Goal: Information Seeking & Learning: Learn about a topic

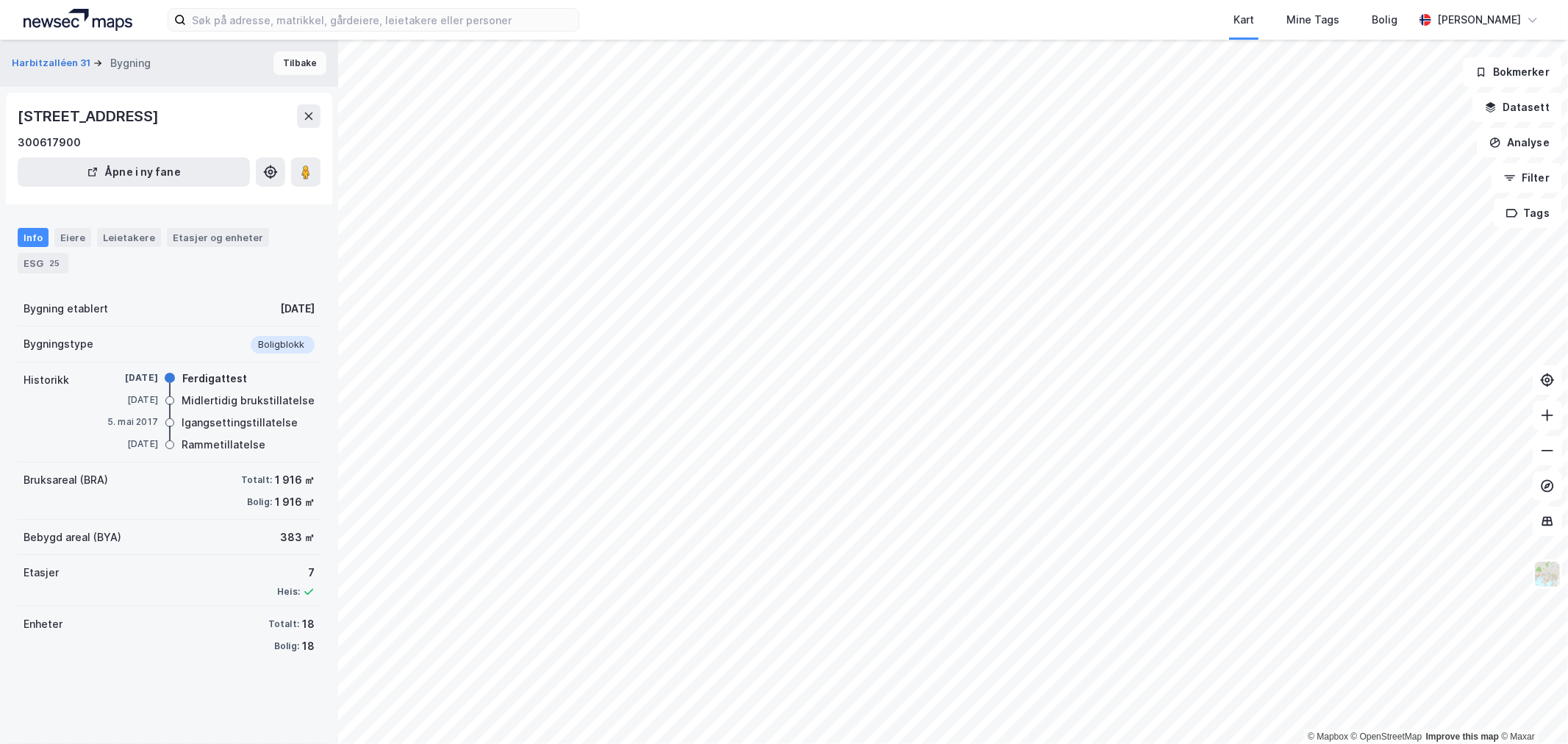
click at [305, 63] on button "Tilbake" at bounding box center [300, 63] width 53 height 24
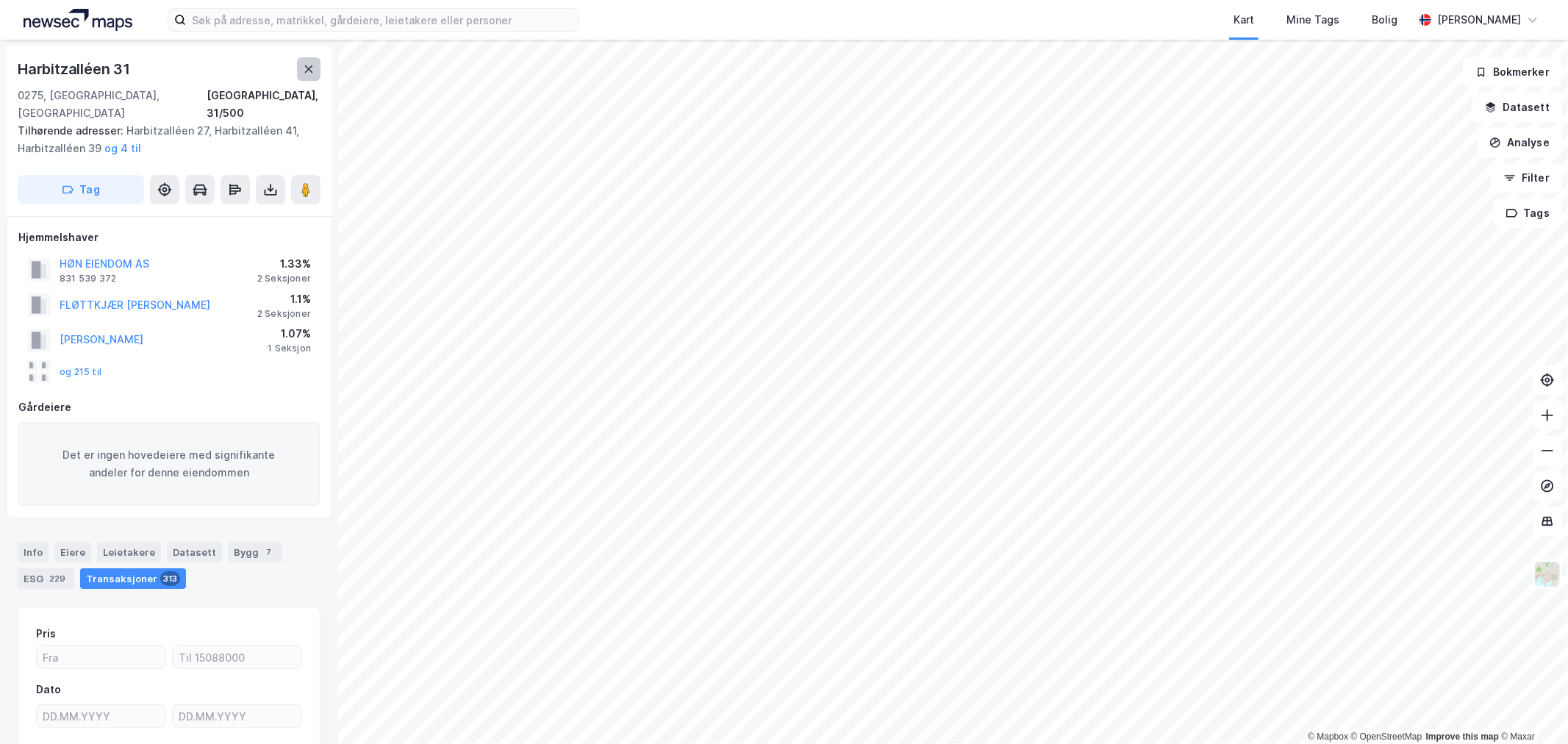
click at [309, 72] on icon at bounding box center [308, 68] width 12 height 12
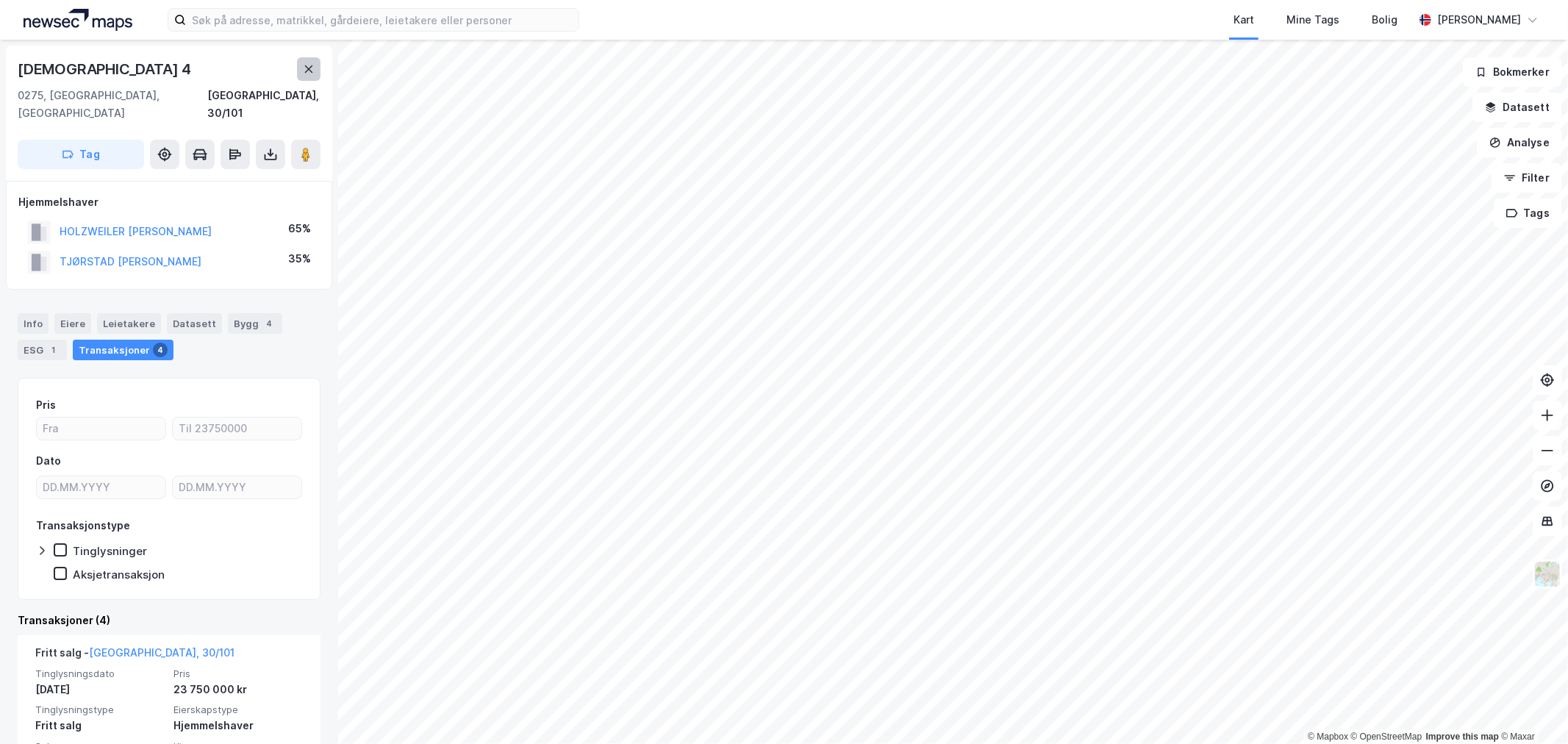
click at [300, 62] on button at bounding box center [308, 69] width 24 height 24
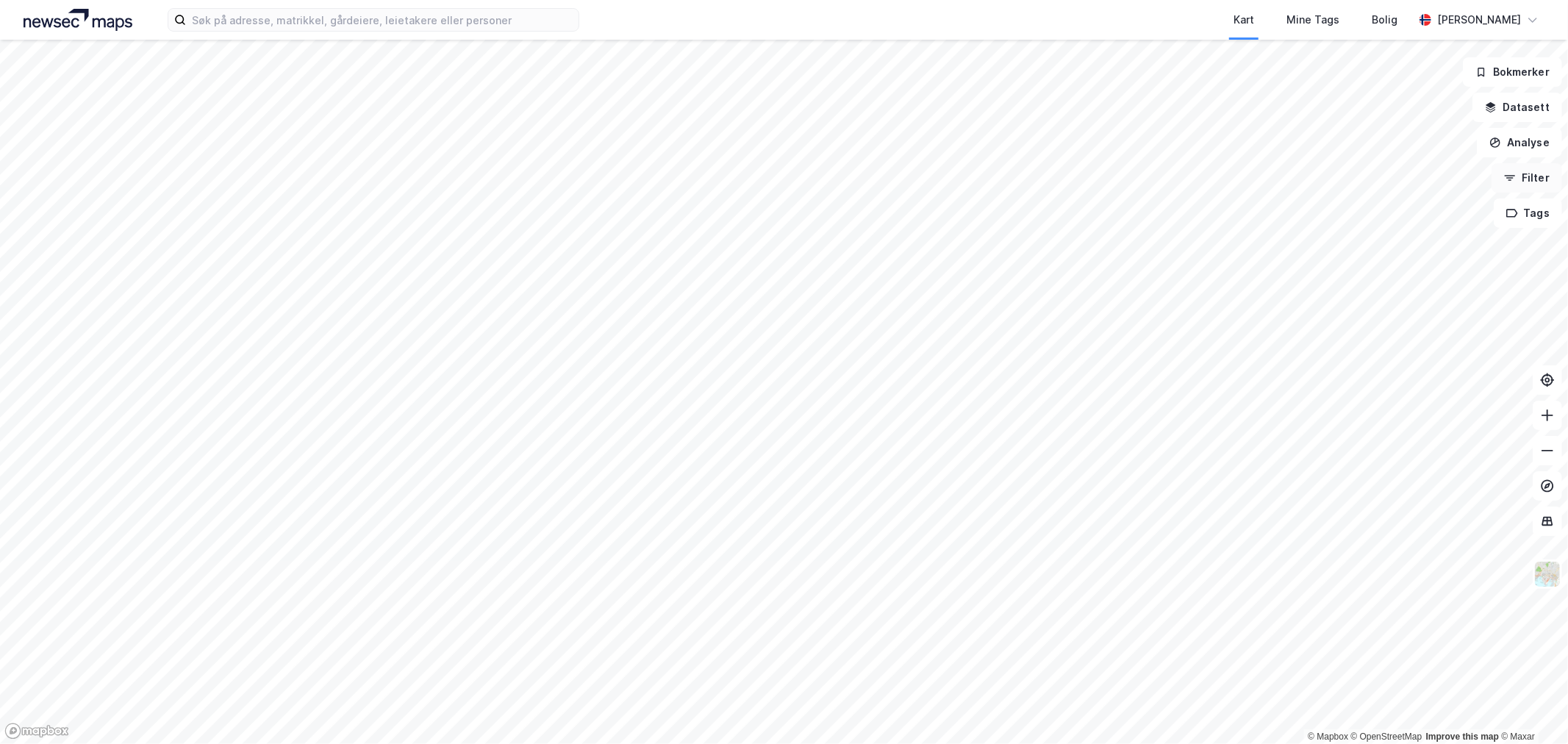
click at [1522, 180] on button "Filter" at bounding box center [1527, 178] width 71 height 29
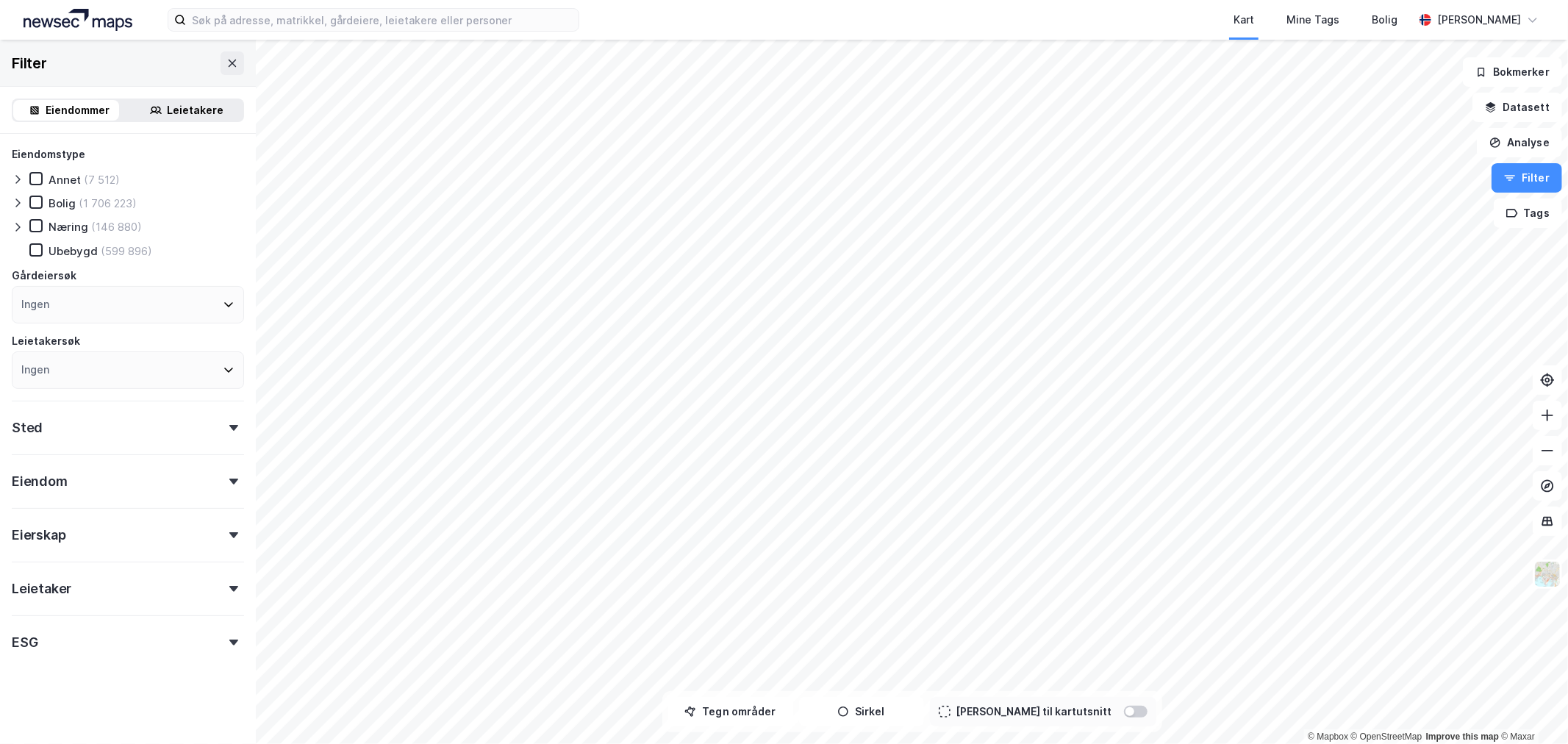
click at [178, 101] on div "Leietakere" at bounding box center [196, 110] width 57 height 18
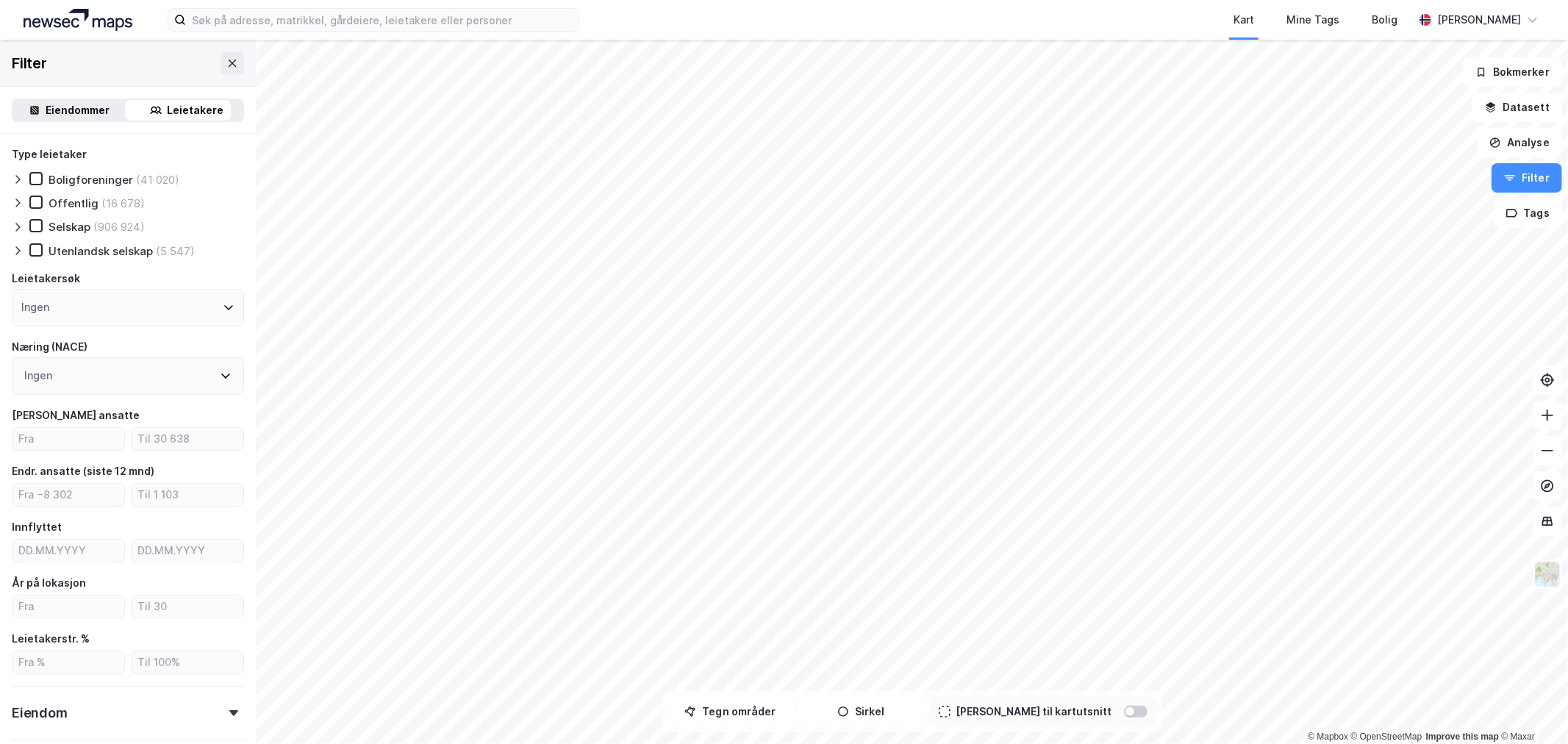
click at [25, 206] on div at bounding box center [20, 202] width 18 height 15
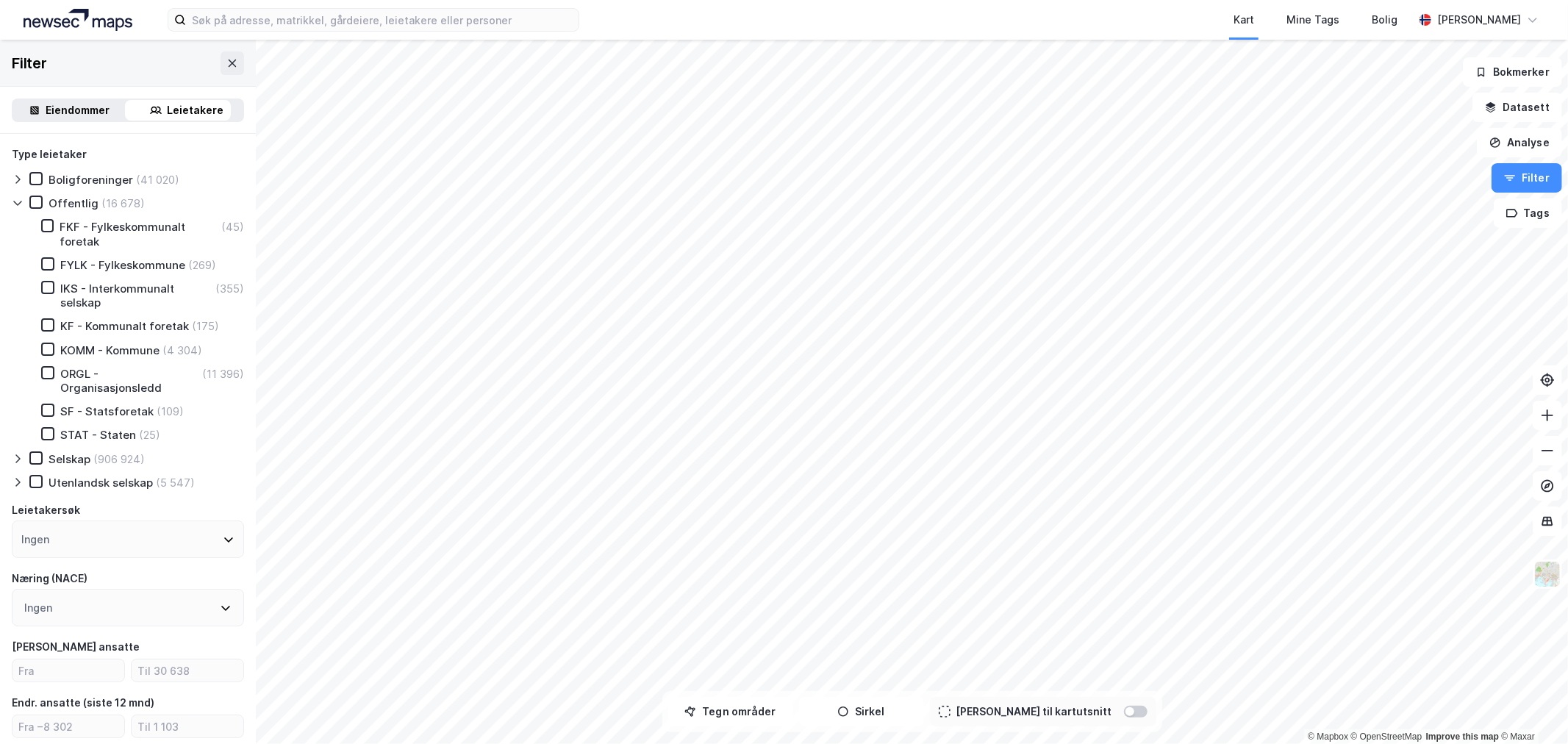
click at [22, 202] on icon at bounding box center [17, 202] width 12 height 12
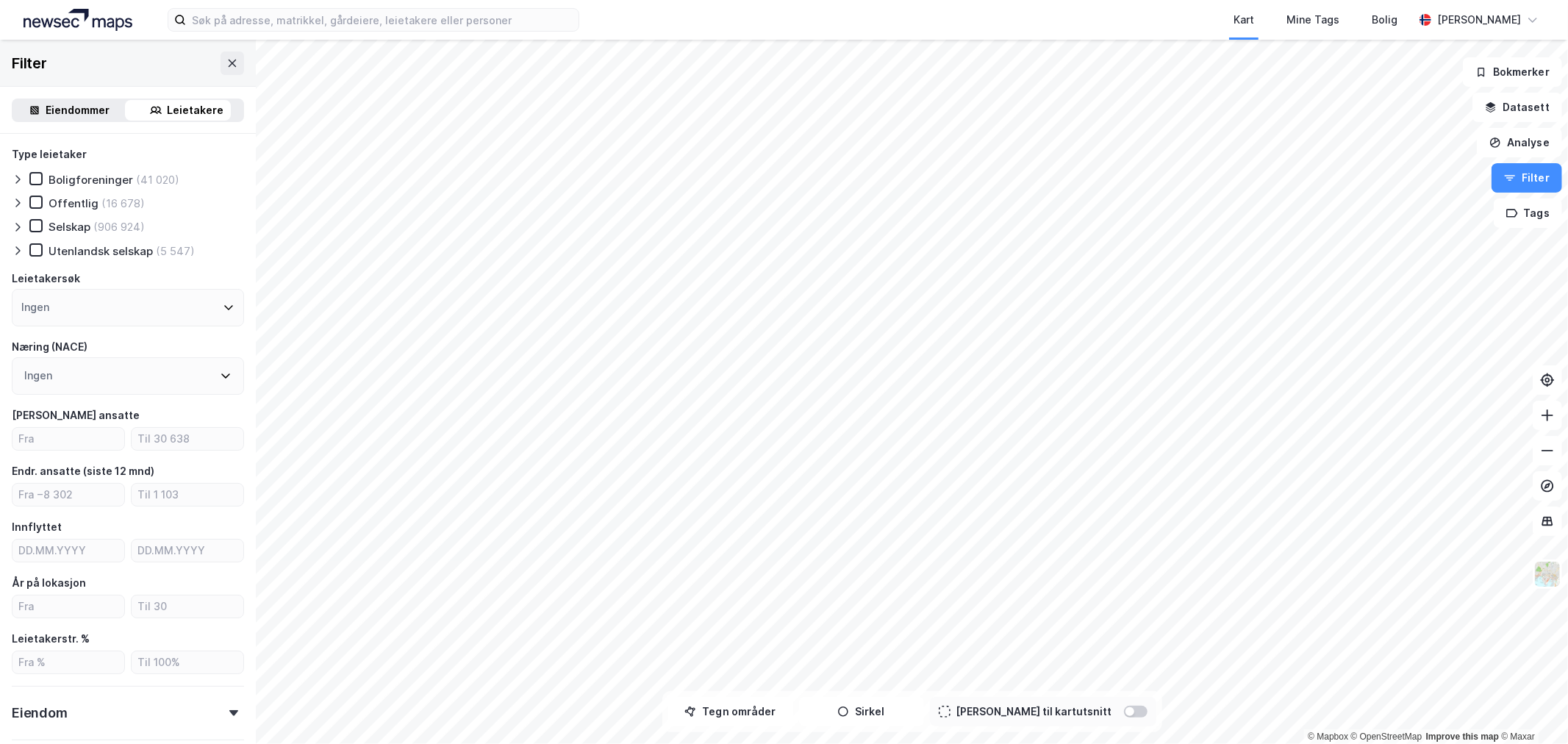
click at [17, 229] on icon at bounding box center [18, 228] width 5 height 9
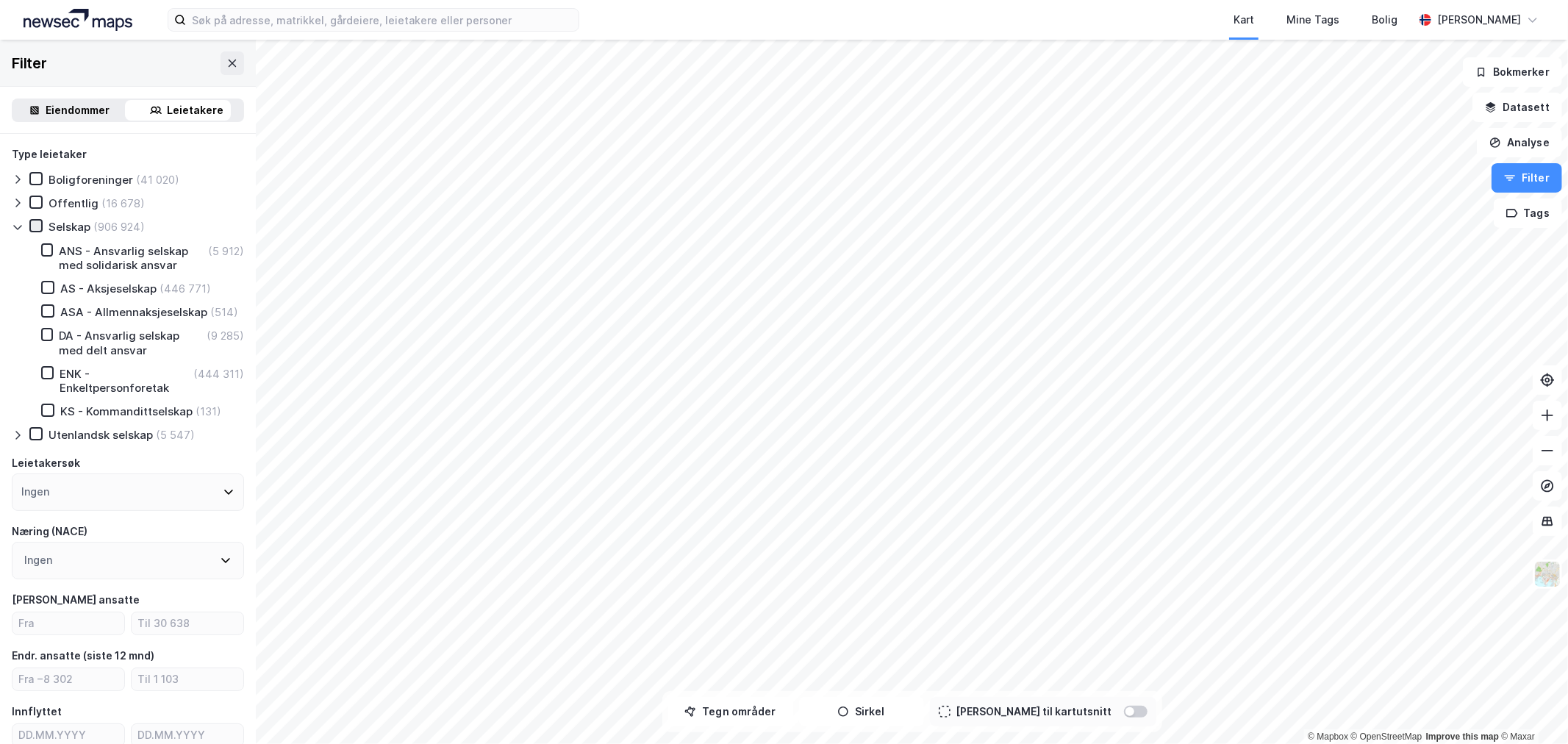
click at [31, 223] on icon at bounding box center [35, 226] width 10 height 10
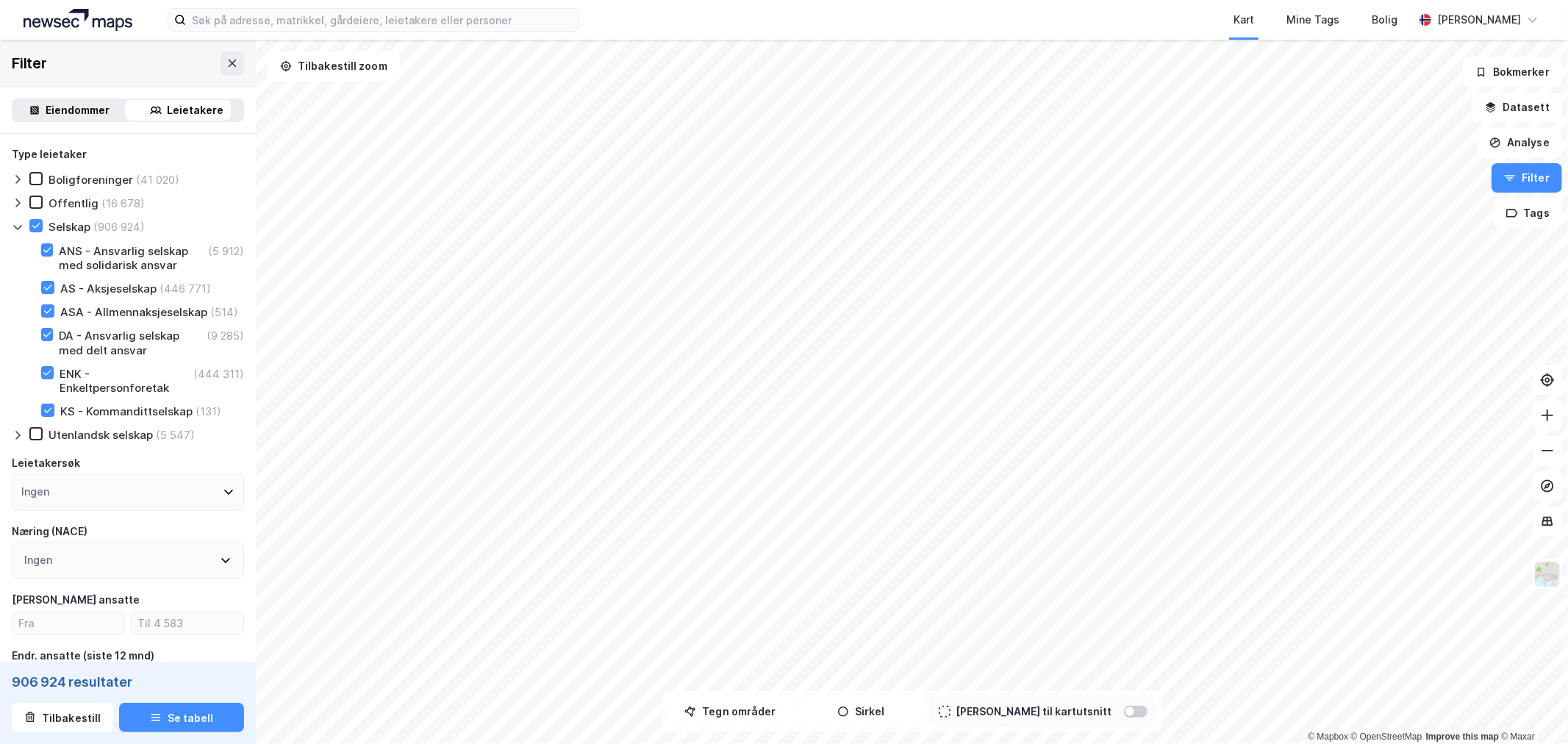
click at [12, 224] on icon at bounding box center [17, 227] width 12 height 12
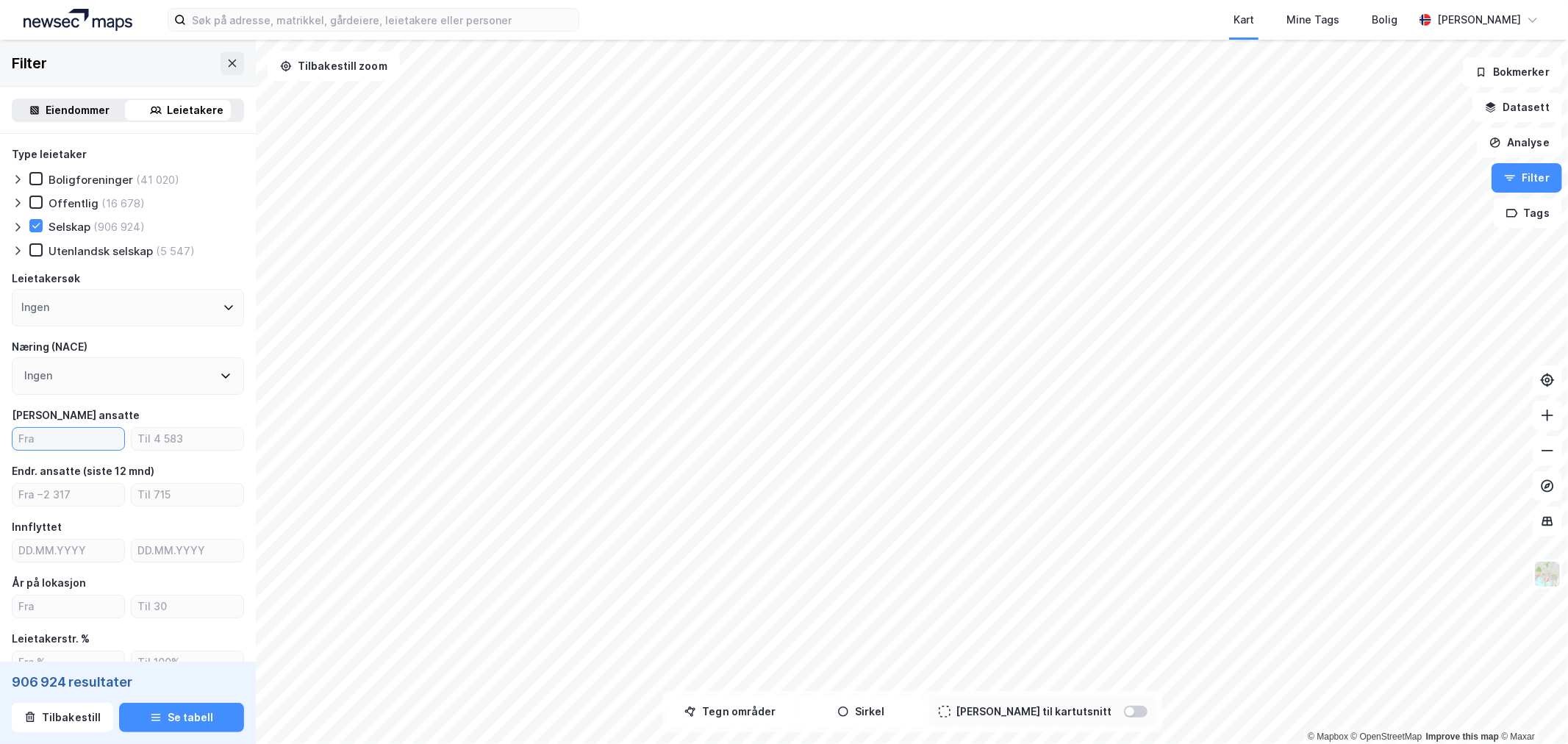
click at [55, 437] on input "number" at bounding box center [68, 439] width 112 height 22
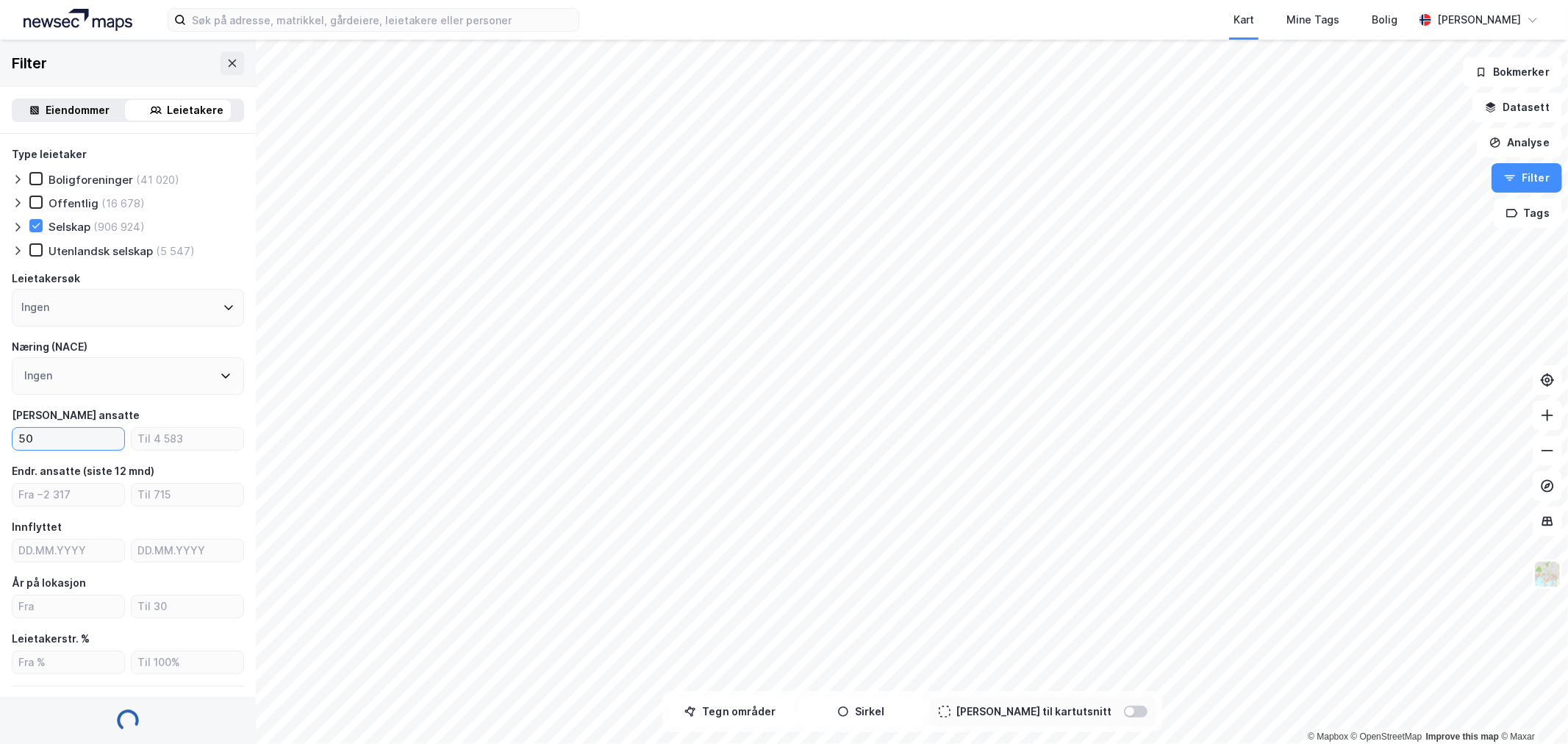
type input "50"
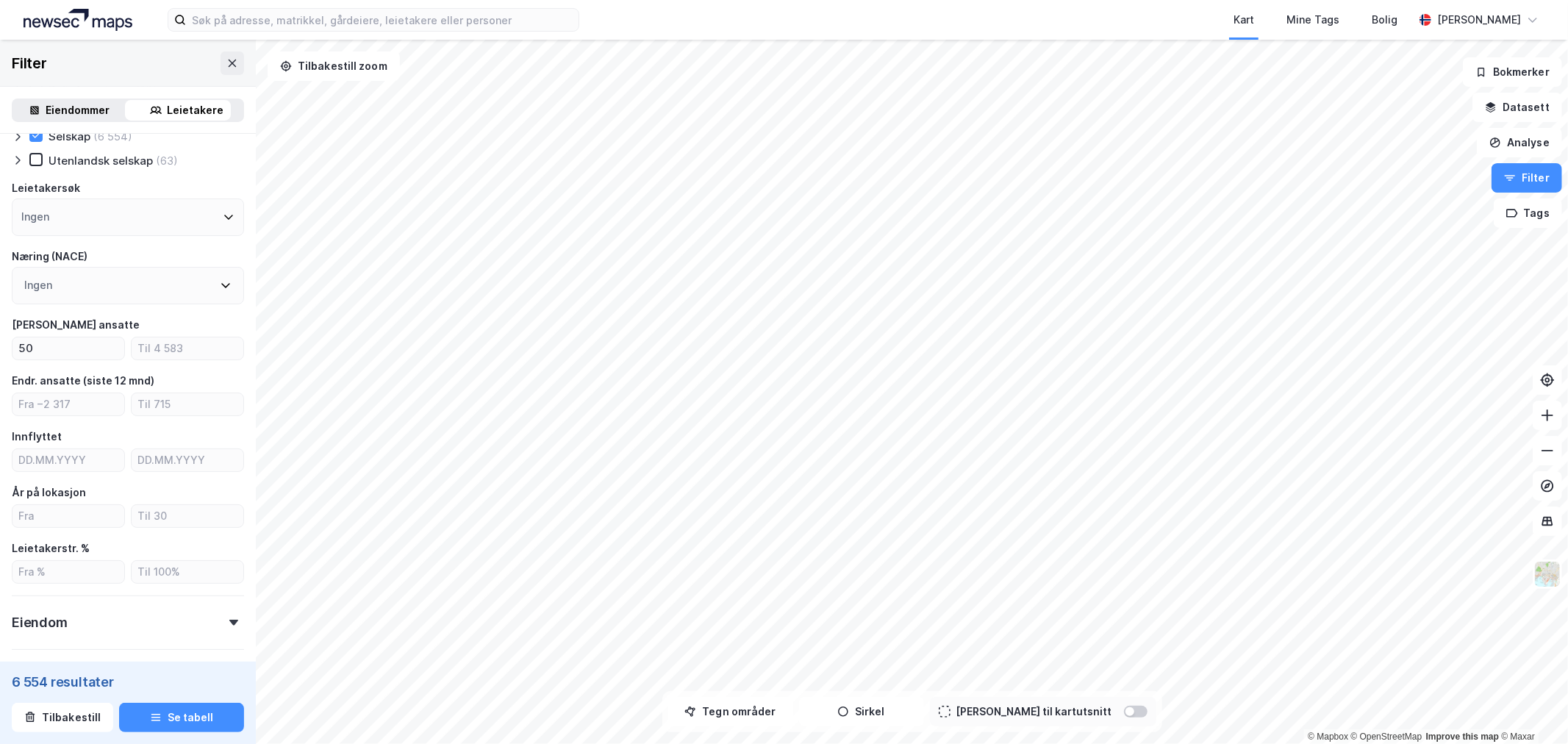
scroll to position [173, 0]
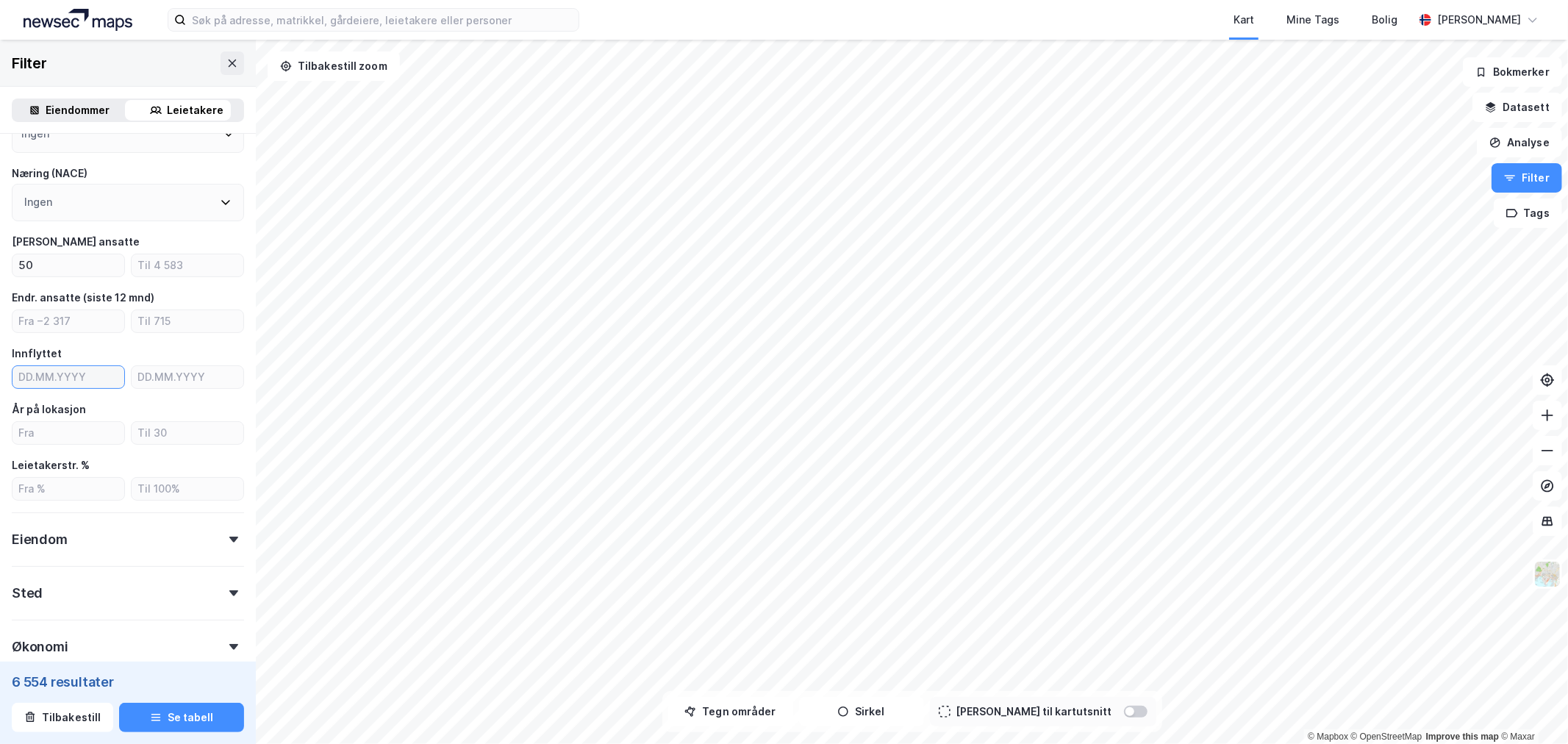
type input "DD.MM.YYYY"
click at [67, 380] on input "DD.MM.YYYY" at bounding box center [68, 377] width 112 height 22
click at [95, 408] on icon "calendar view is open, switch to year view" at bounding box center [86, 410] width 18 height 18
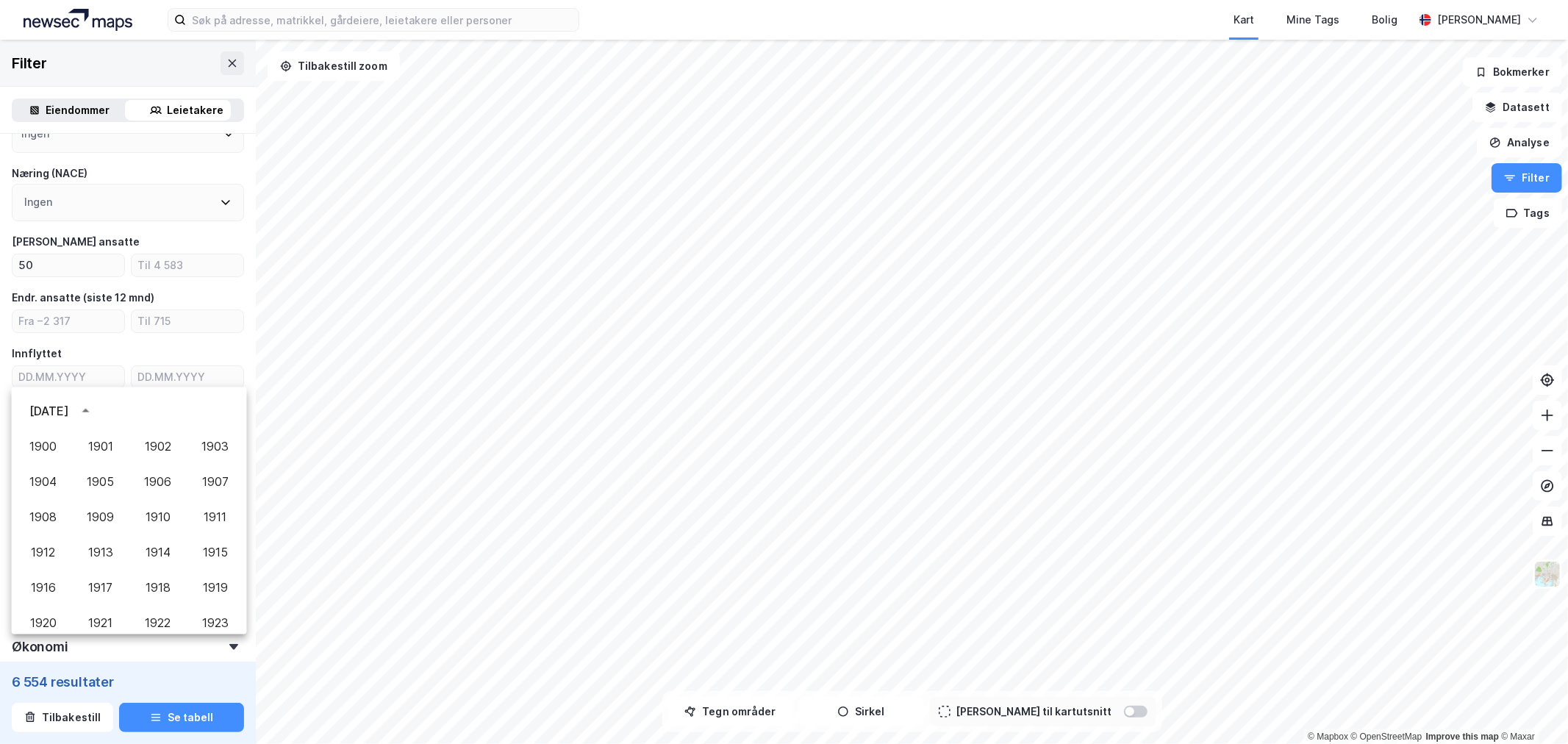
scroll to position [1008, 0]
click at [137, 458] on button "2018" at bounding box center [158, 462] width 53 height 27
type input "[DATE]"
click at [218, 345] on div "Innflyttet" at bounding box center [127, 354] width 232 height 18
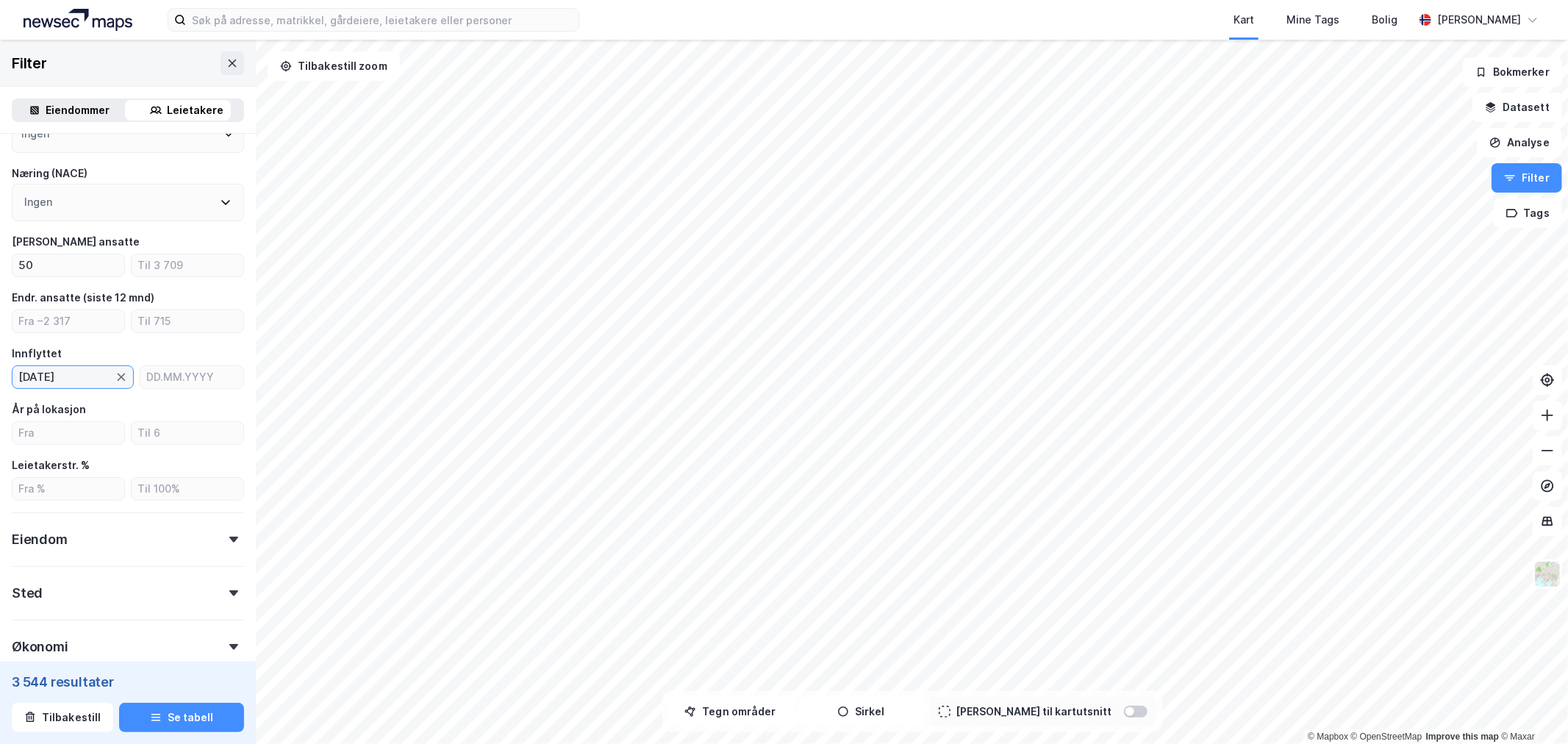
click at [88, 368] on input "[DATE]" at bounding box center [64, 377] width 103 height 22
click at [95, 413] on icon "calendar view is open, switch to year view" at bounding box center [86, 410] width 18 height 18
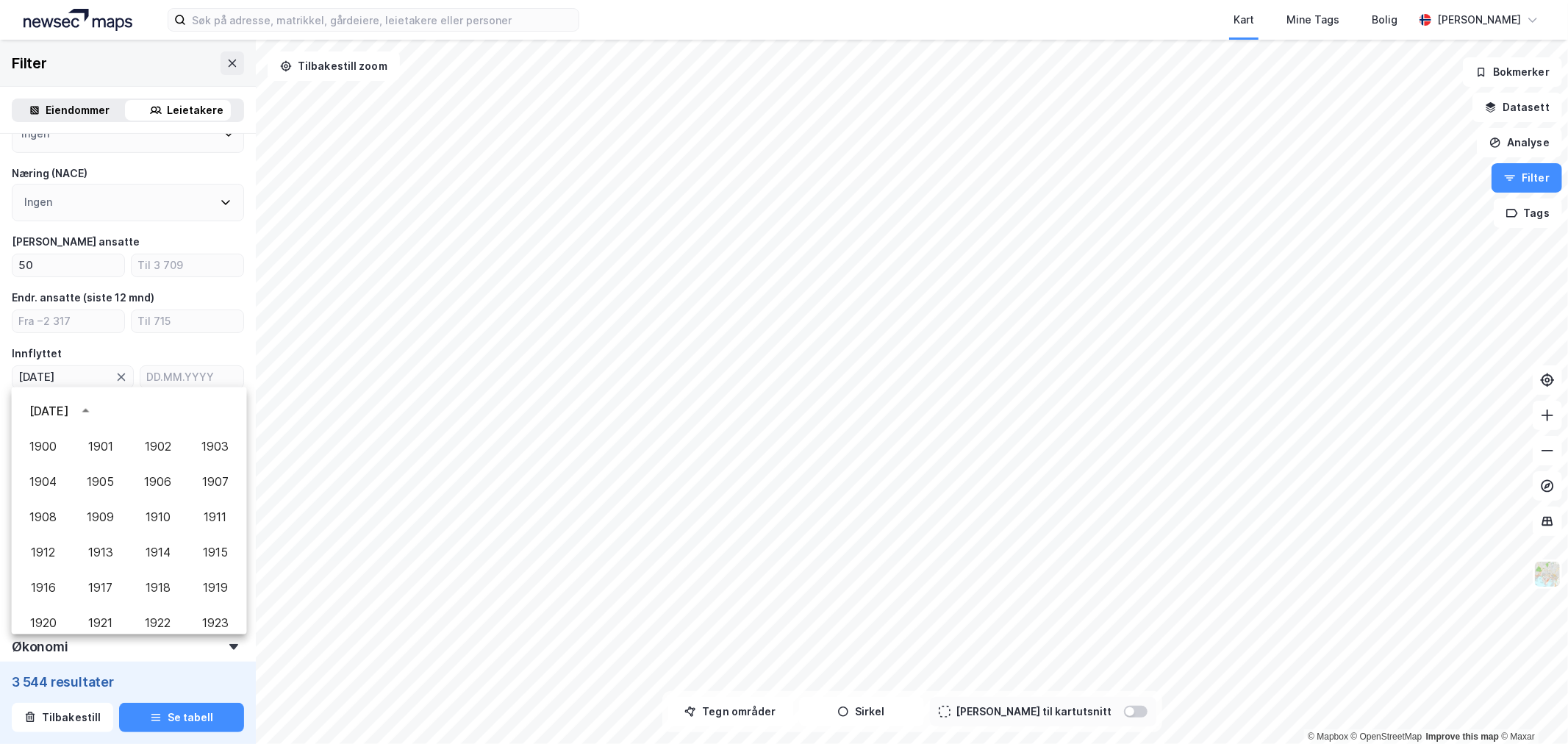
scroll to position [937, 0]
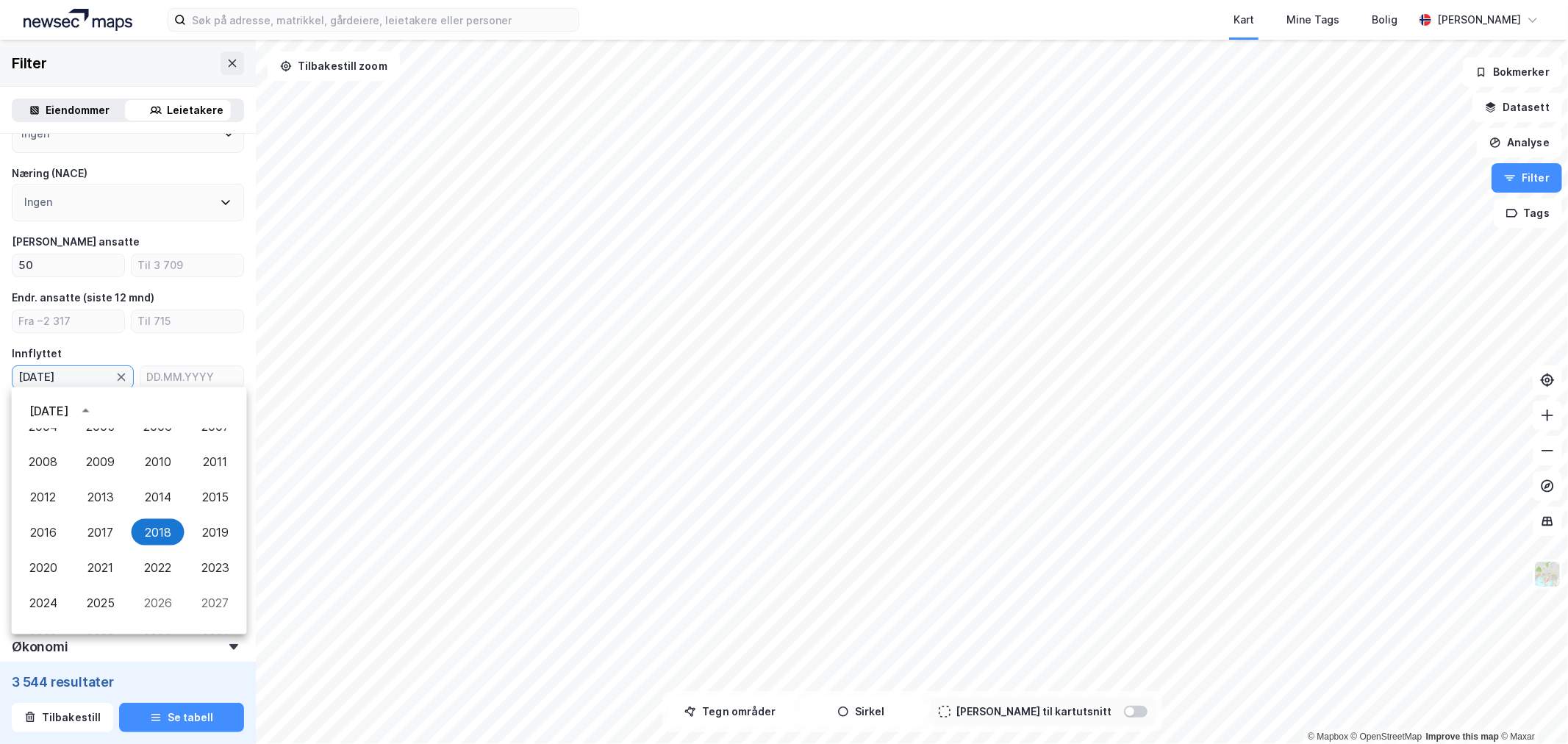
click at [127, 350] on div "Innflyttet" at bounding box center [127, 354] width 232 height 18
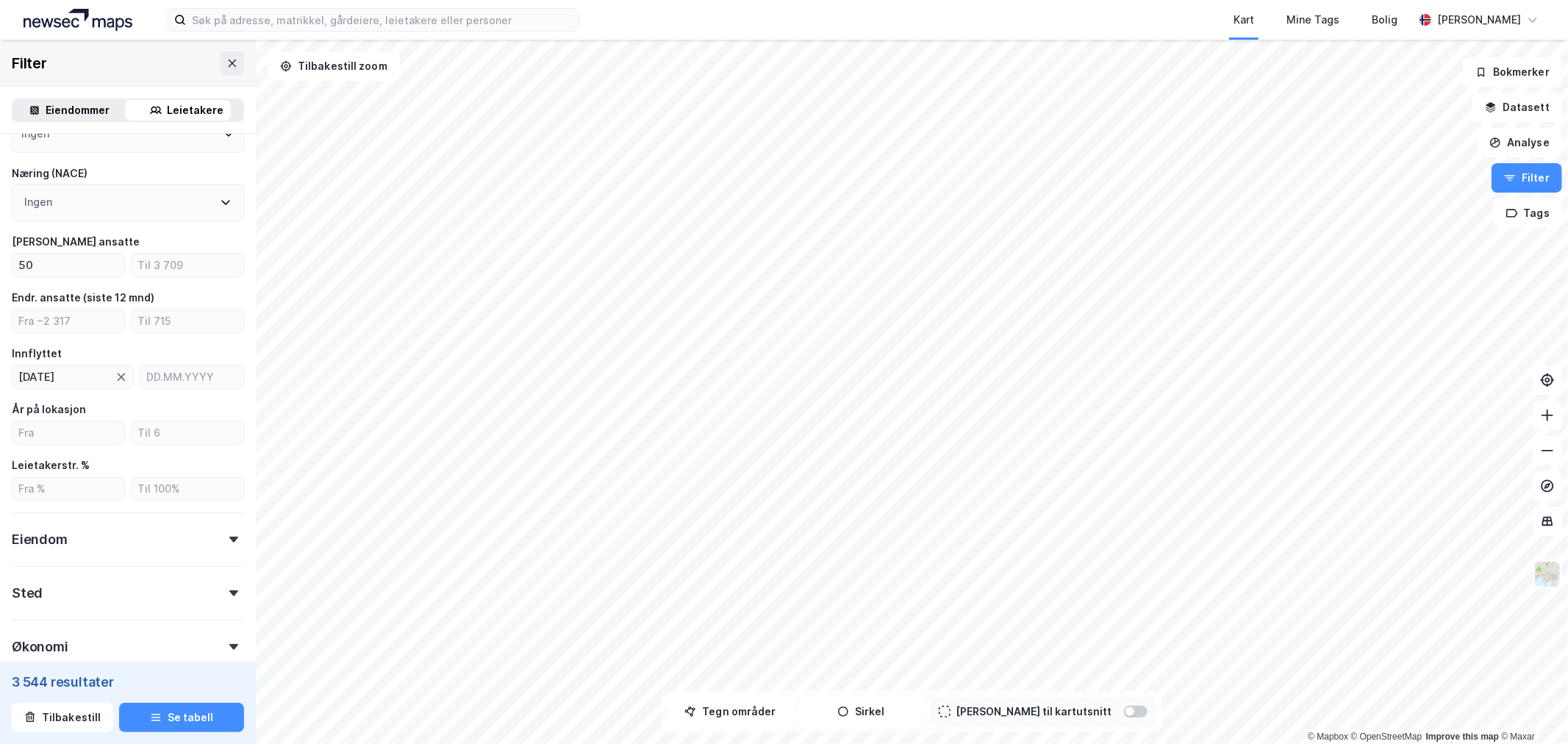
click at [205, 549] on div "Eiendom" at bounding box center [127, 533] width 232 height 42
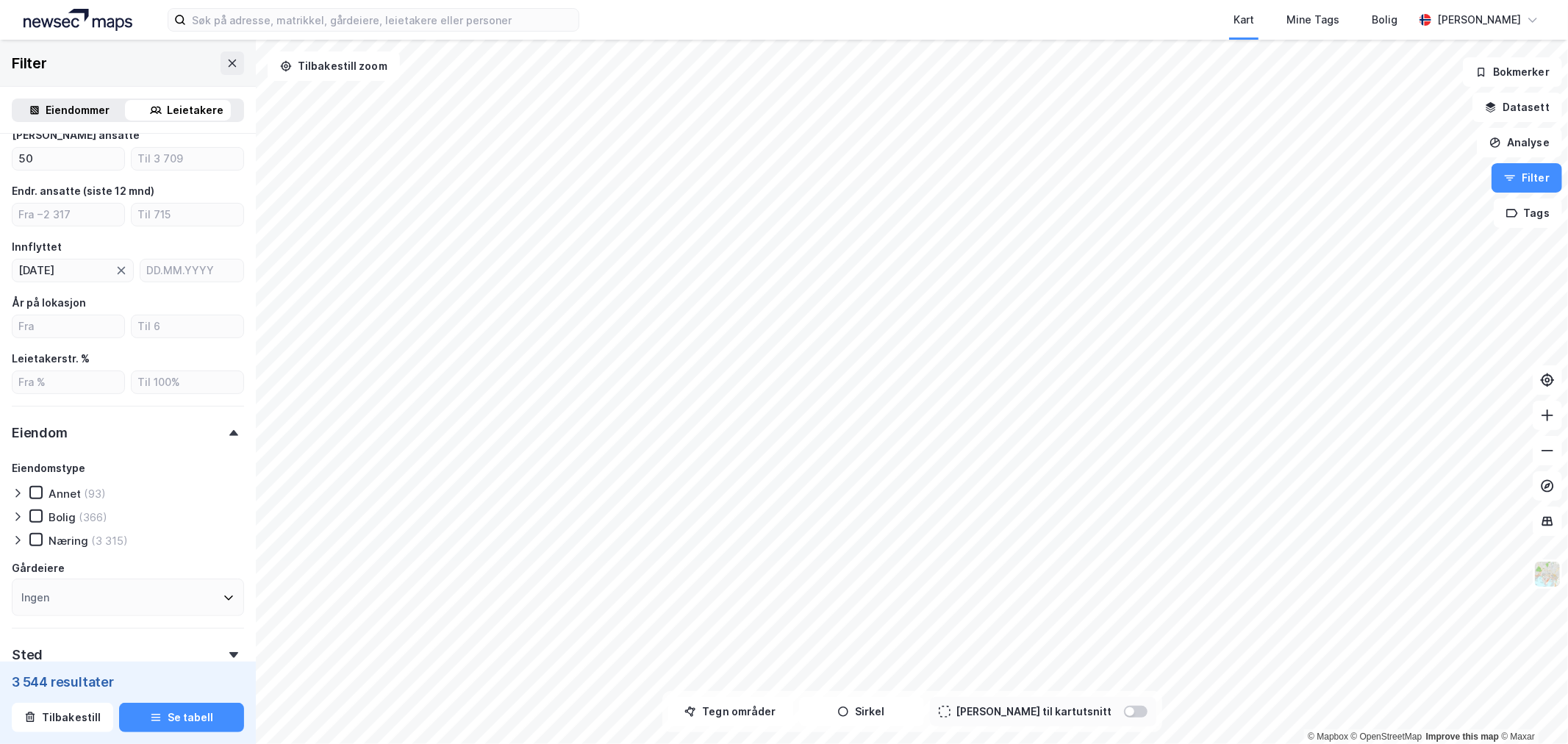
scroll to position [281, 0]
click at [37, 537] on icon at bounding box center [36, 538] width 8 height 5
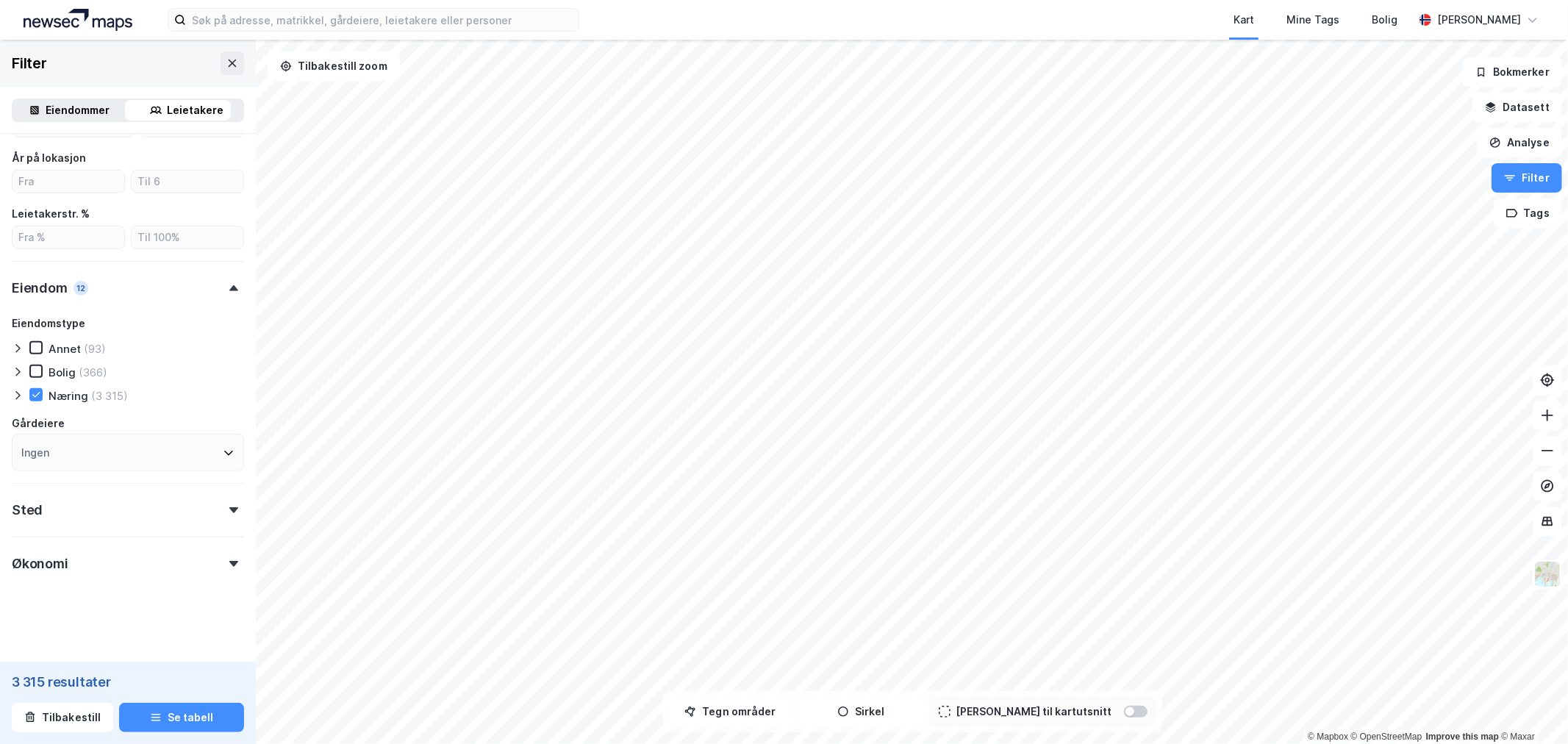
click at [212, 512] on div "Sted" at bounding box center [127, 504] width 232 height 42
click at [144, 539] on div "Steder" at bounding box center [127, 545] width 232 height 18
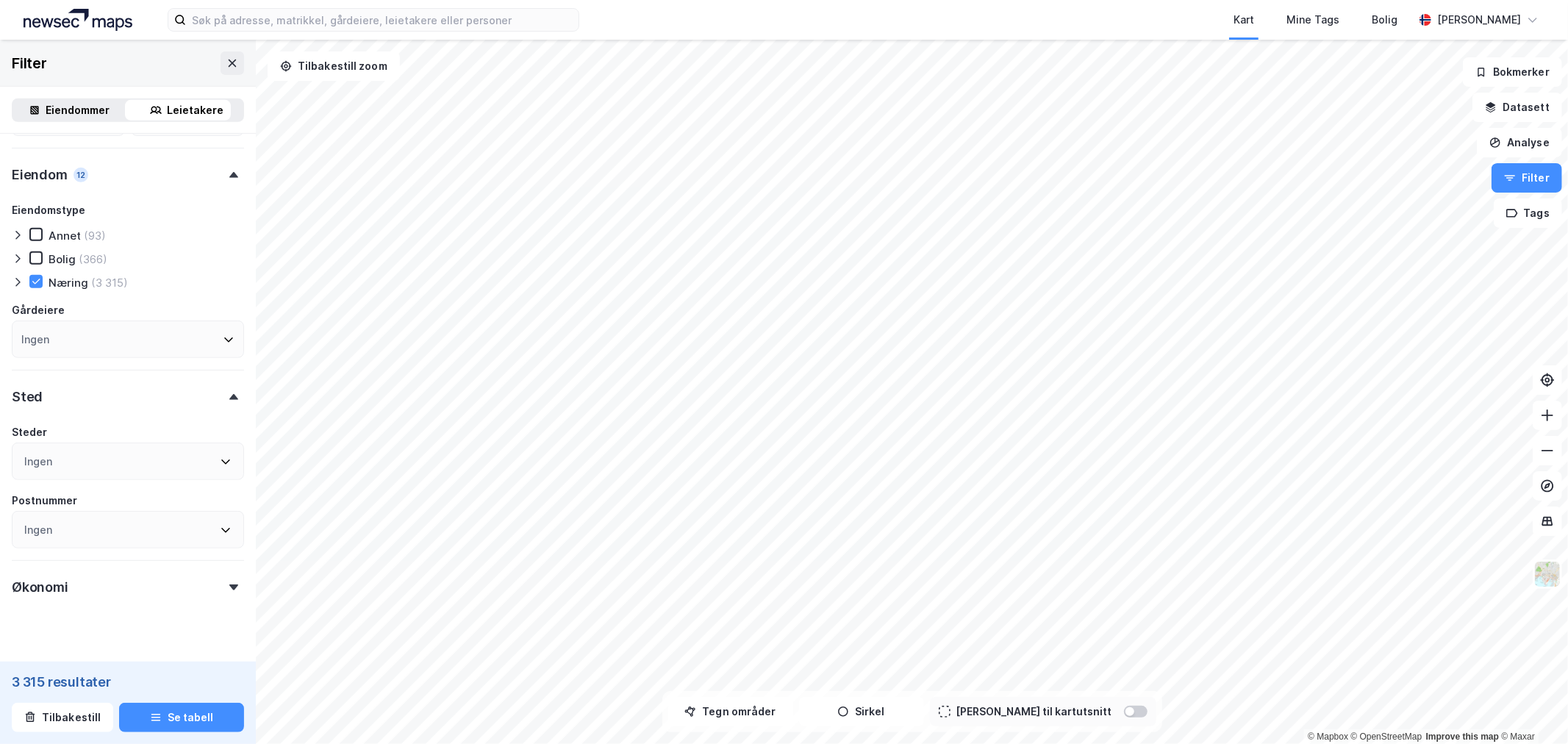
scroll to position [539, 0]
click at [226, 453] on div "Ingen" at bounding box center [127, 460] width 232 height 38
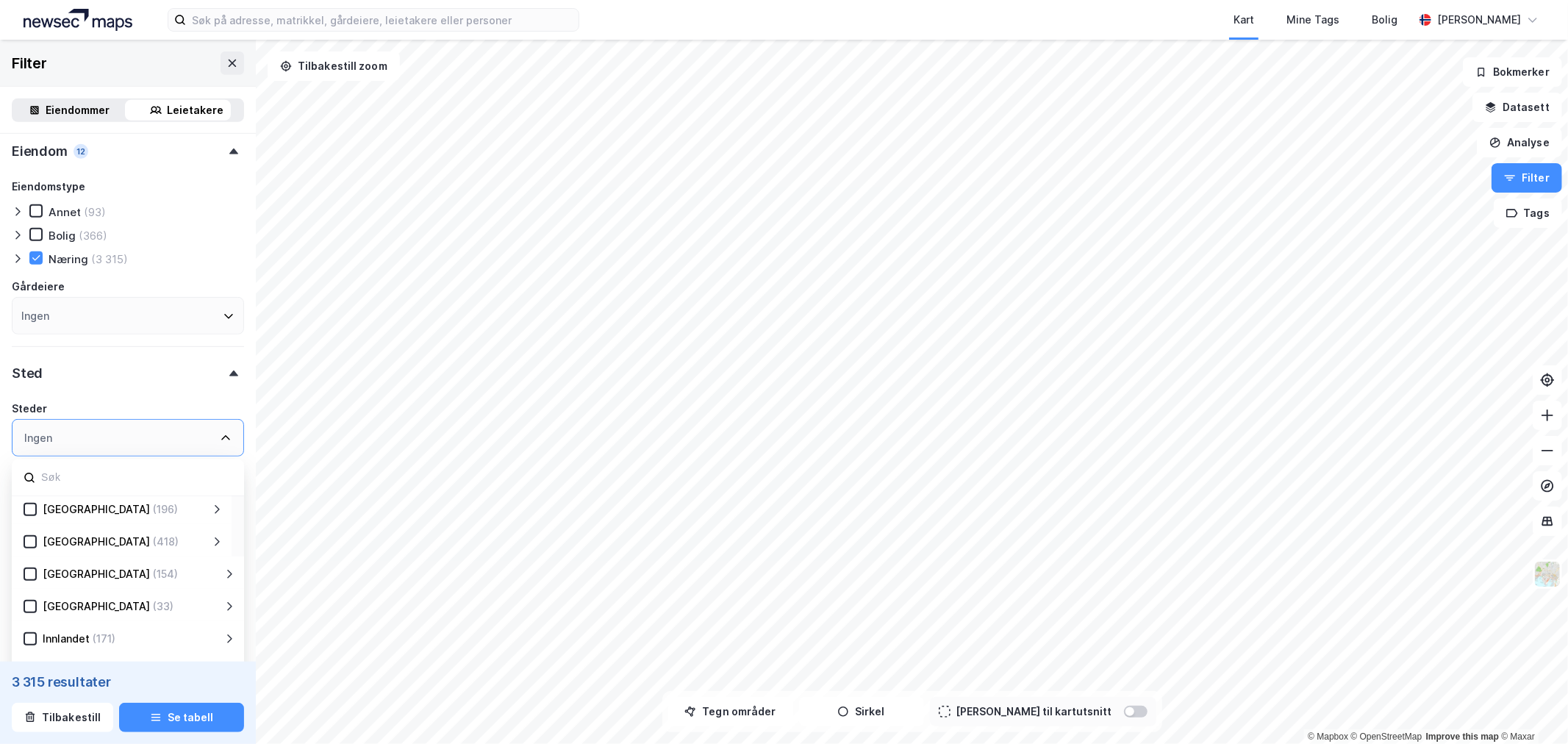
scroll to position [0, 0]
click at [27, 543] on icon at bounding box center [30, 546] width 10 height 10
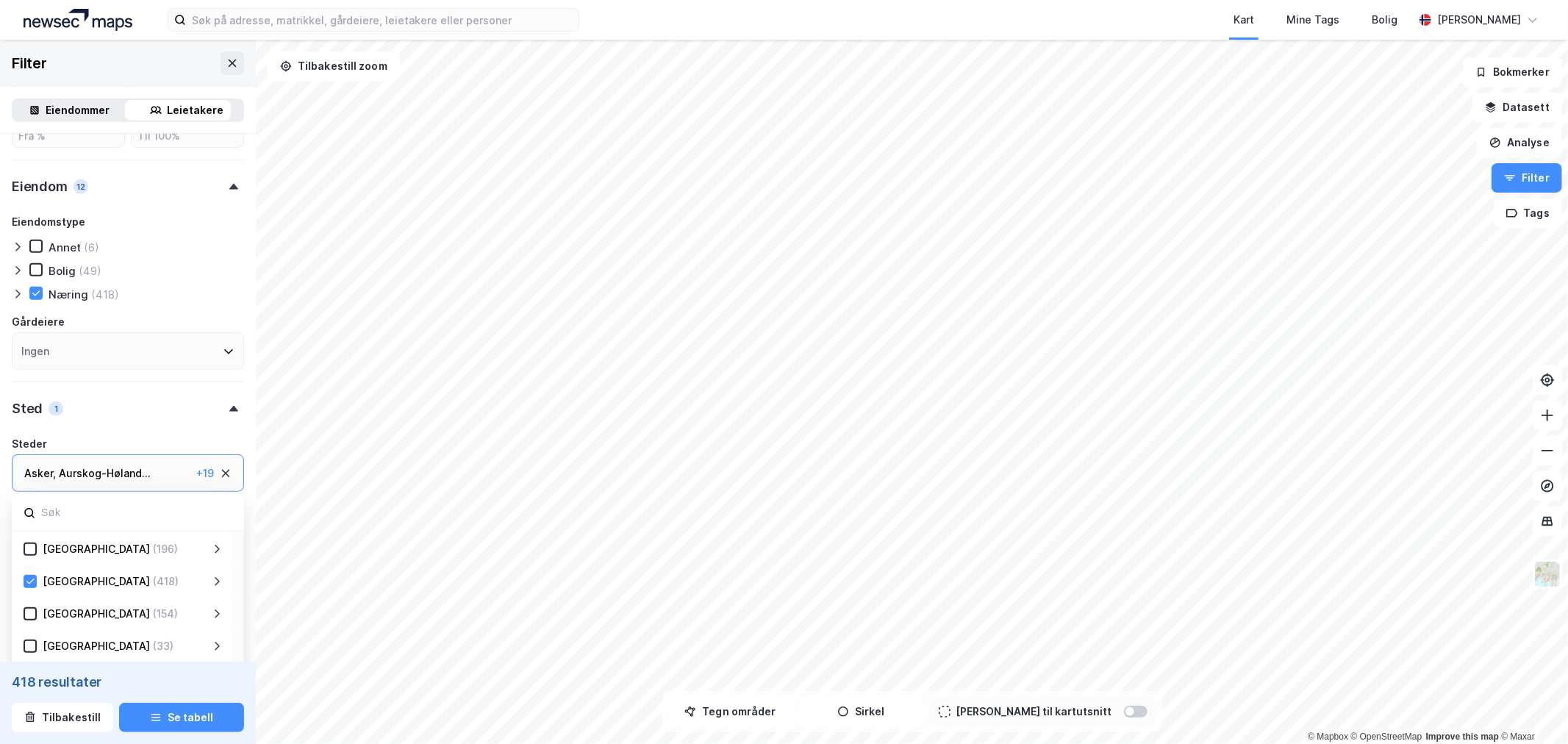
scroll to position [562, 0]
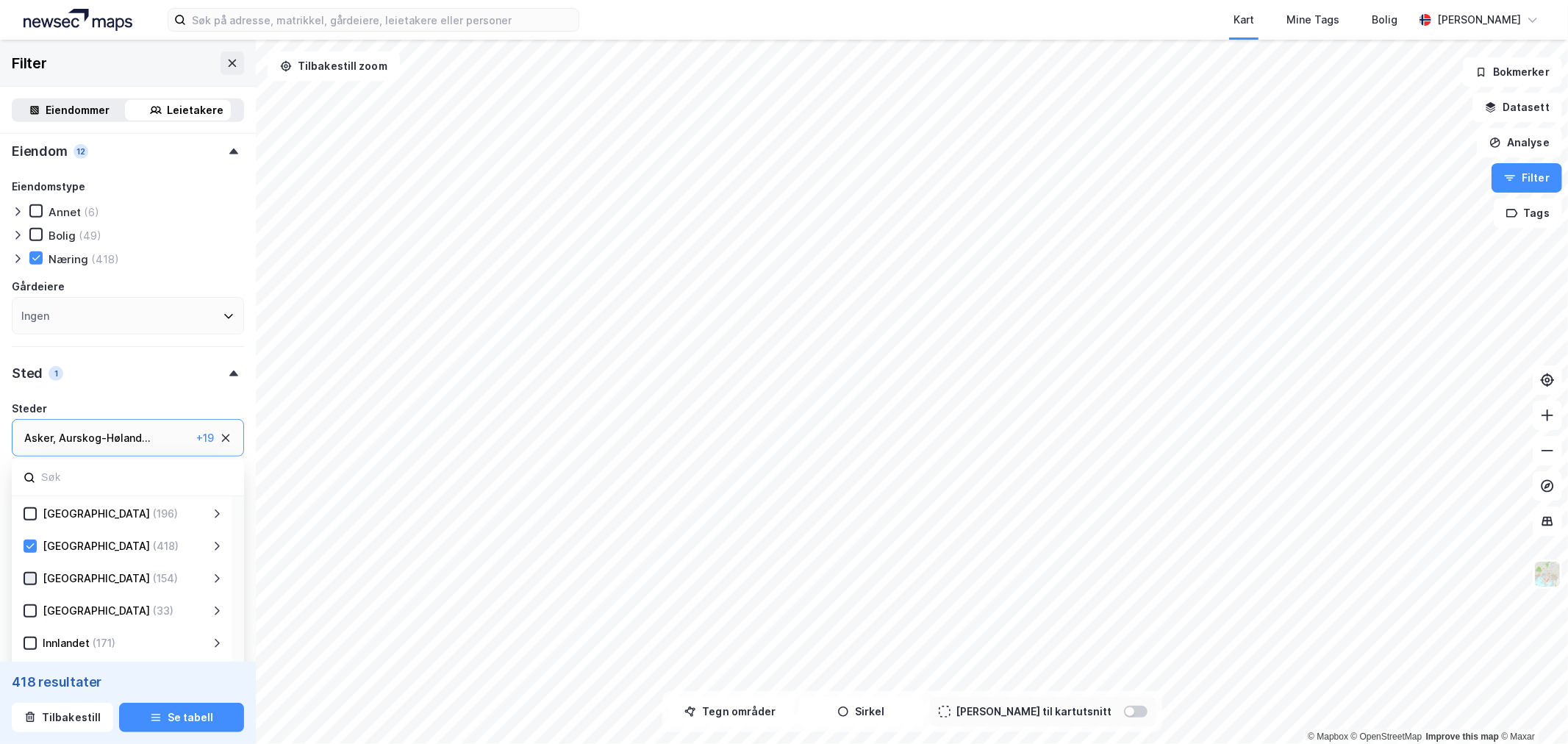
click at [31, 575] on icon at bounding box center [30, 578] width 10 height 10
click at [28, 615] on div "[GEOGRAPHIC_DATA] (640)" at bounding box center [121, 605] width 220 height 32
click at [26, 606] on icon at bounding box center [30, 606] width 10 height 10
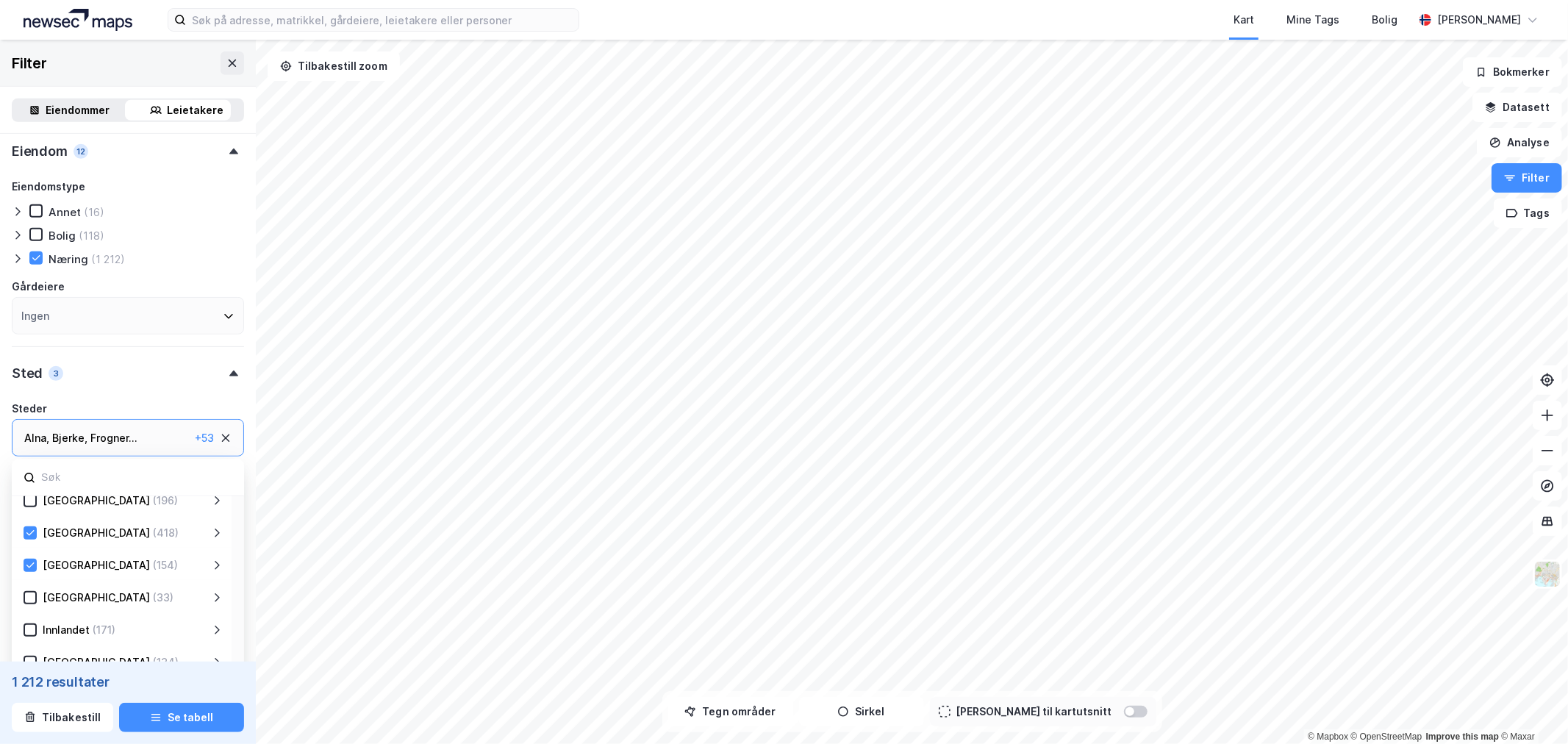
scroll to position [9, 0]
click at [225, 375] on div "Sted 3" at bounding box center [127, 367] width 232 height 42
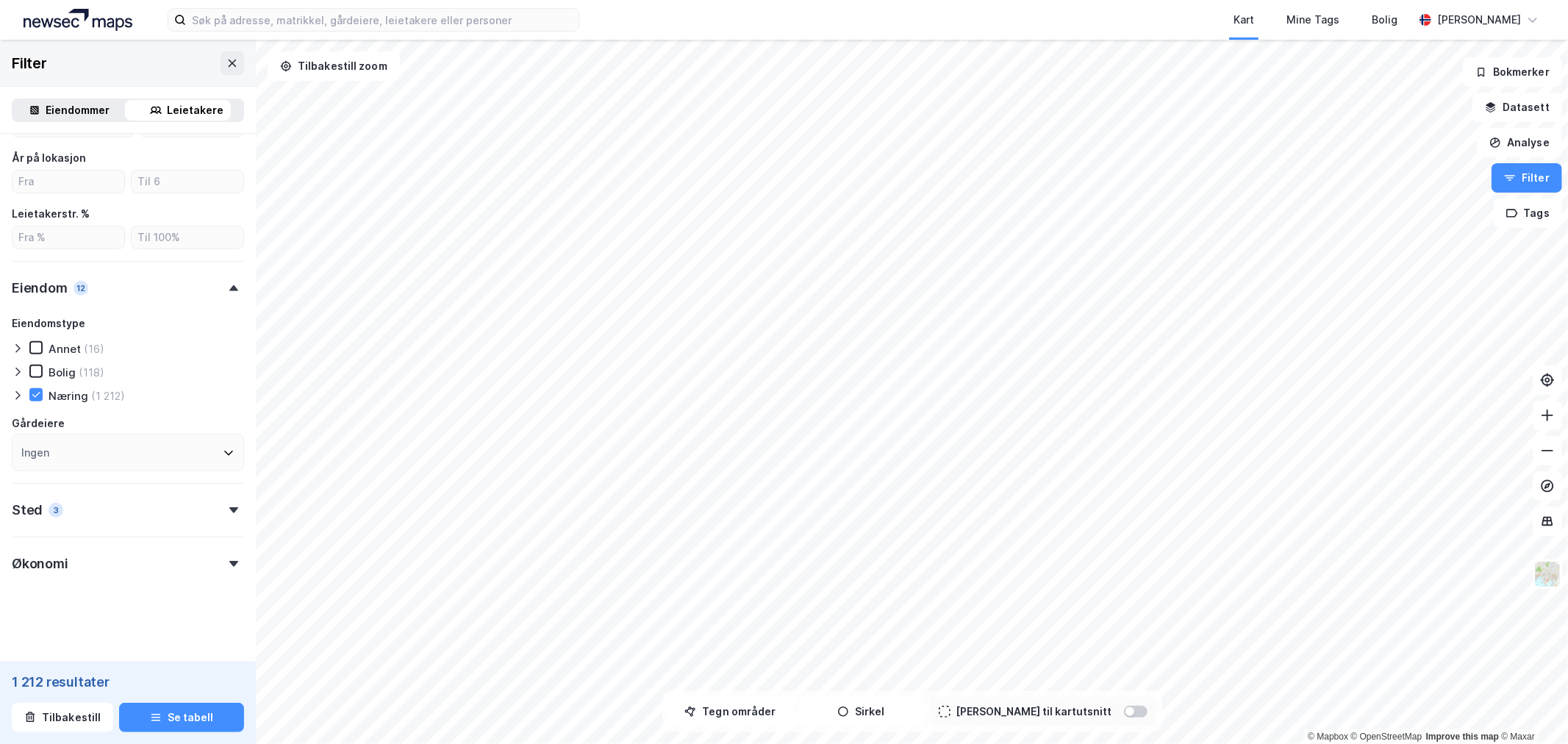
click at [226, 563] on div at bounding box center [233, 565] width 21 height 6
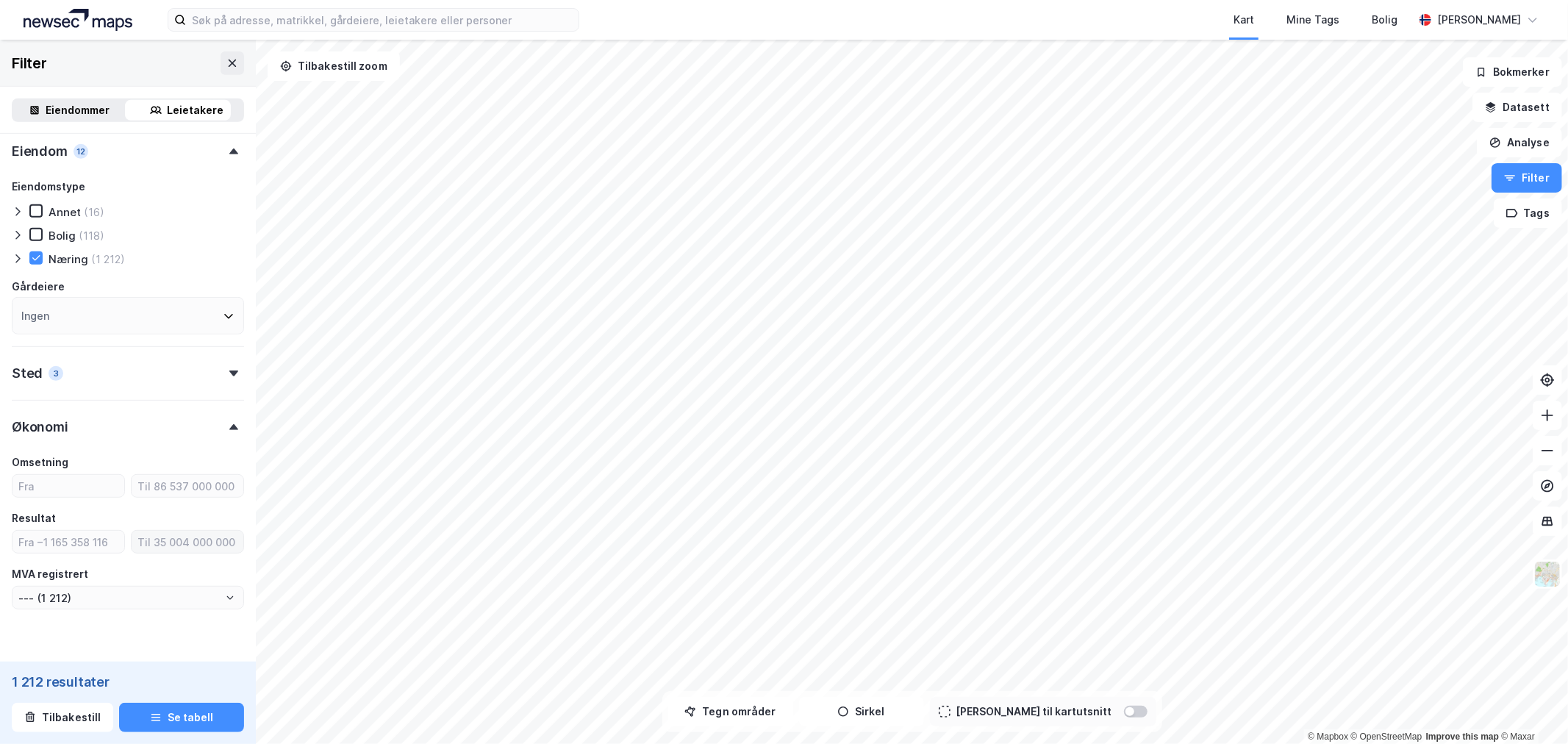
scroll to position [593, 0]
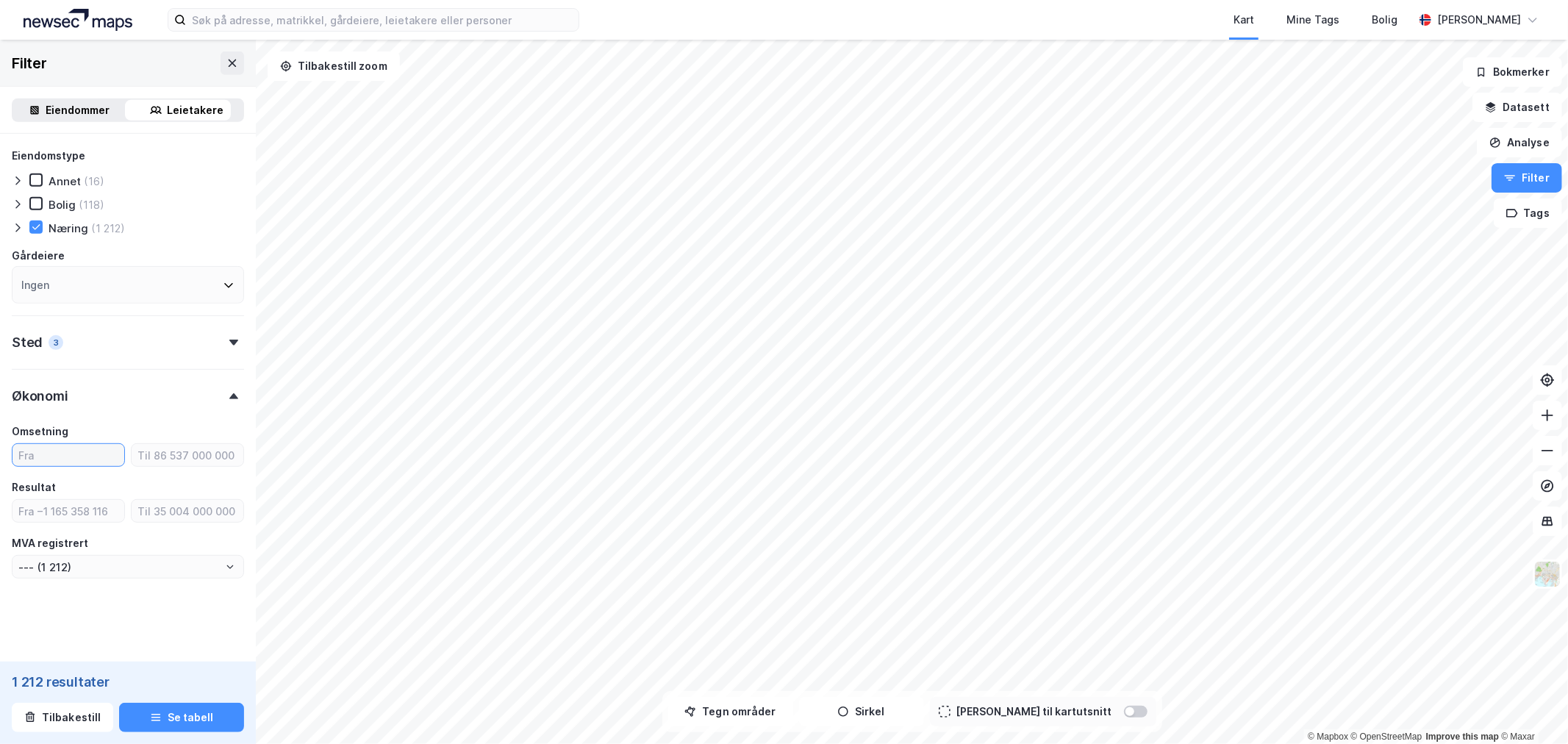
click at [50, 446] on input "number" at bounding box center [68, 455] width 112 height 22
click at [61, 517] on input "number" at bounding box center [68, 511] width 112 height 22
type input "0"
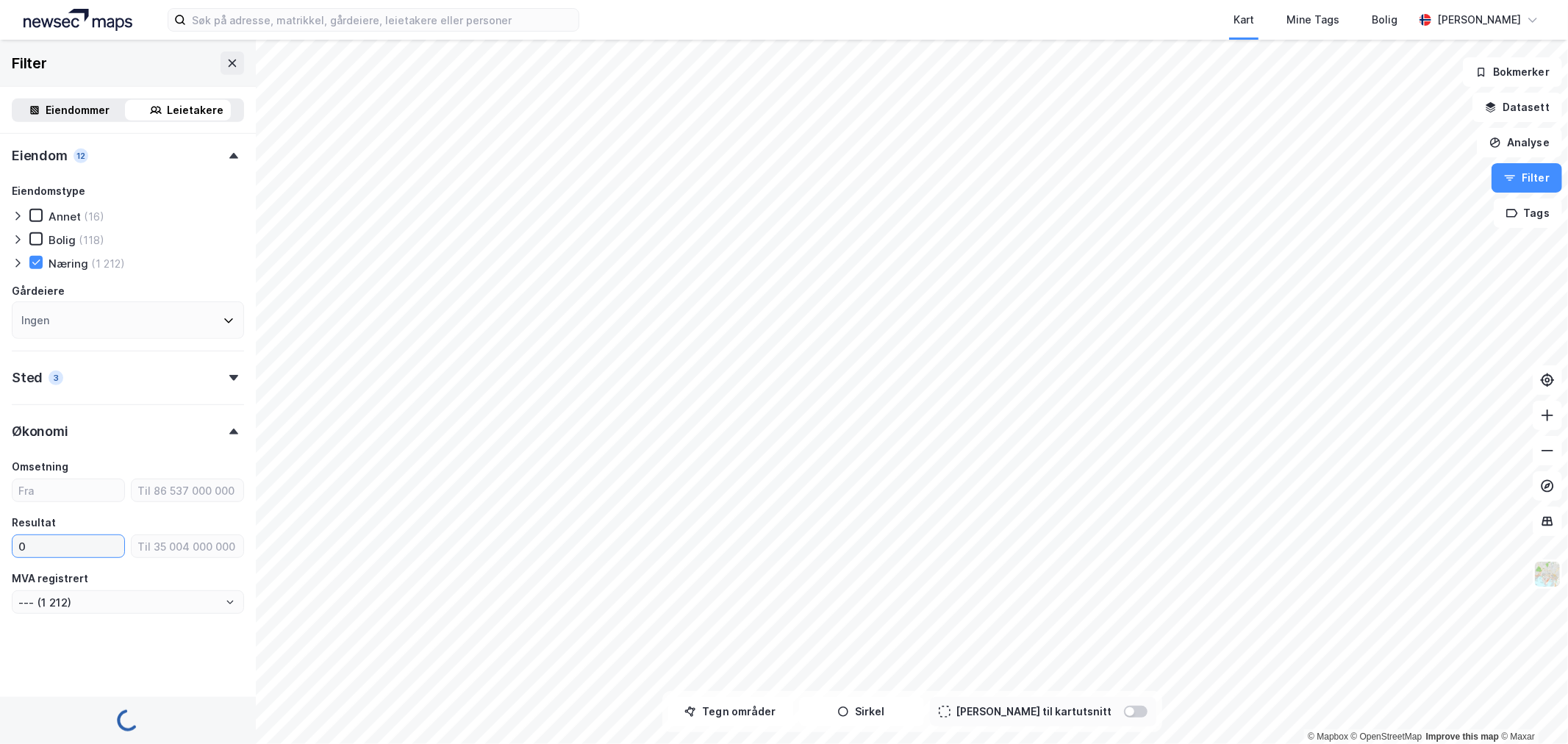
type input "--- (882)"
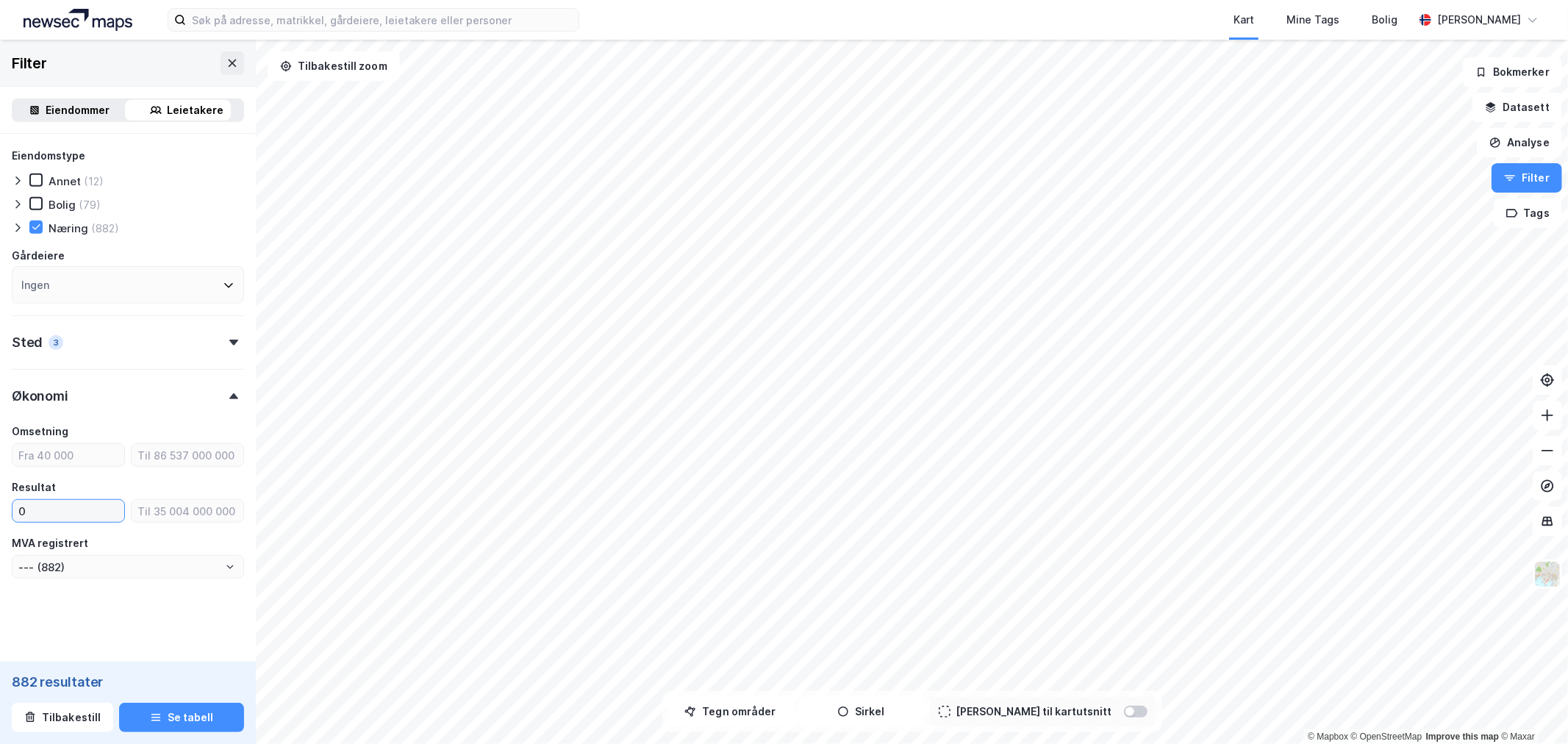
type input "0"
click at [5, 630] on div "Type leietaker Boligforeninger (3) Offentlig (6) Selskap (882) Utenlandsk selsk…" at bounding box center [128, 103] width 256 height 1123
click at [169, 714] on button "Se tabell" at bounding box center [181, 718] width 125 height 29
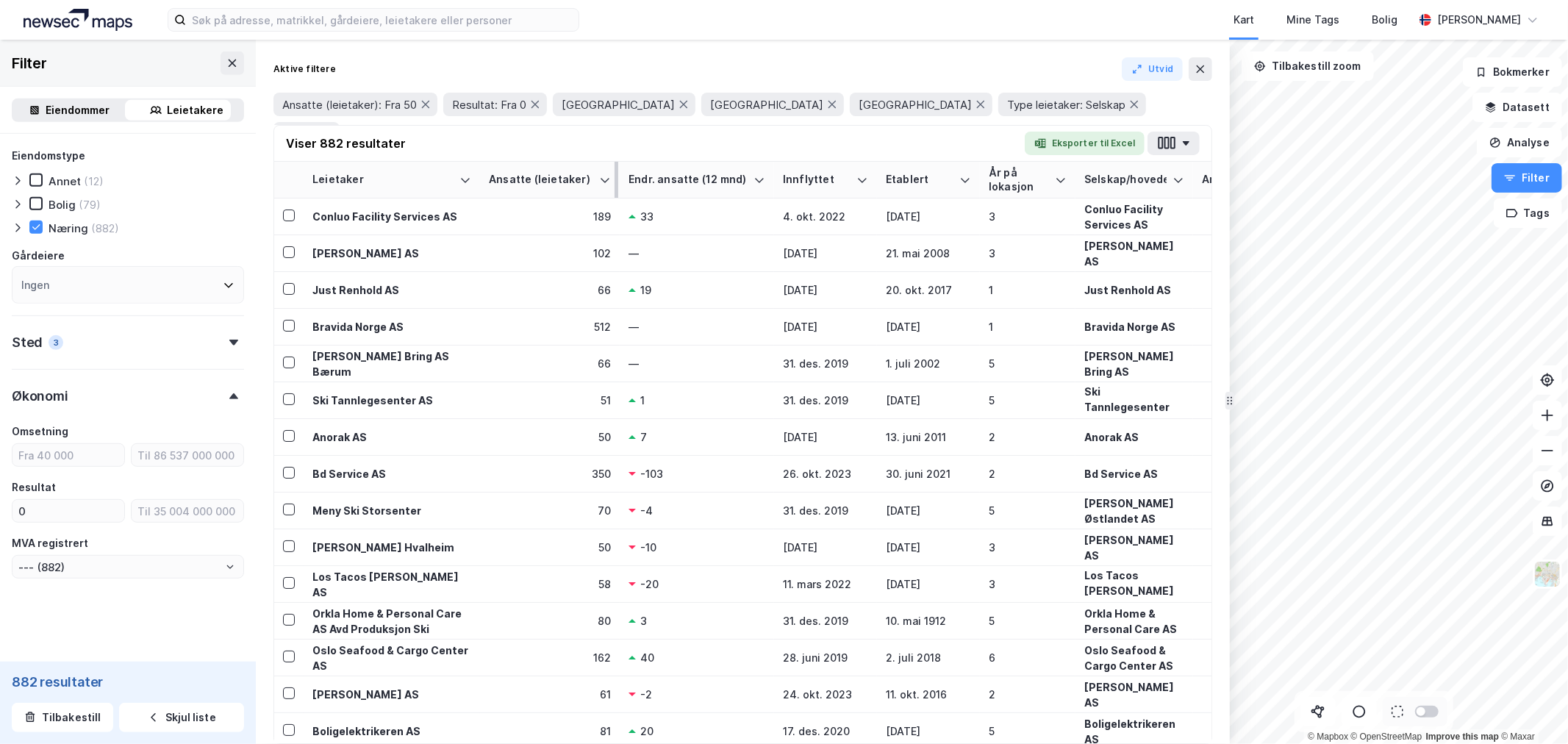
click at [592, 185] on div "Ansatte (leietaker)" at bounding box center [541, 179] width 104 height 14
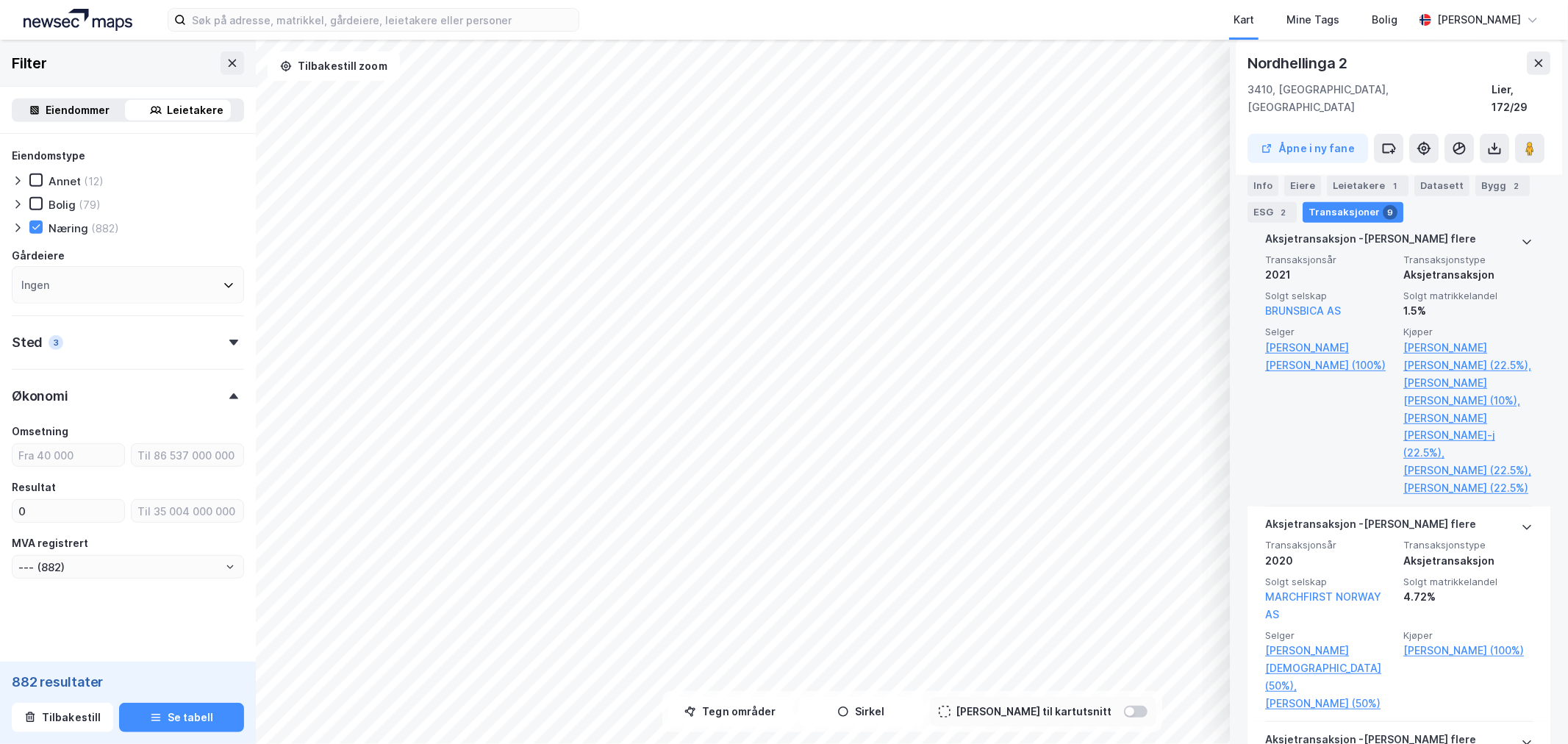
scroll to position [657, 0]
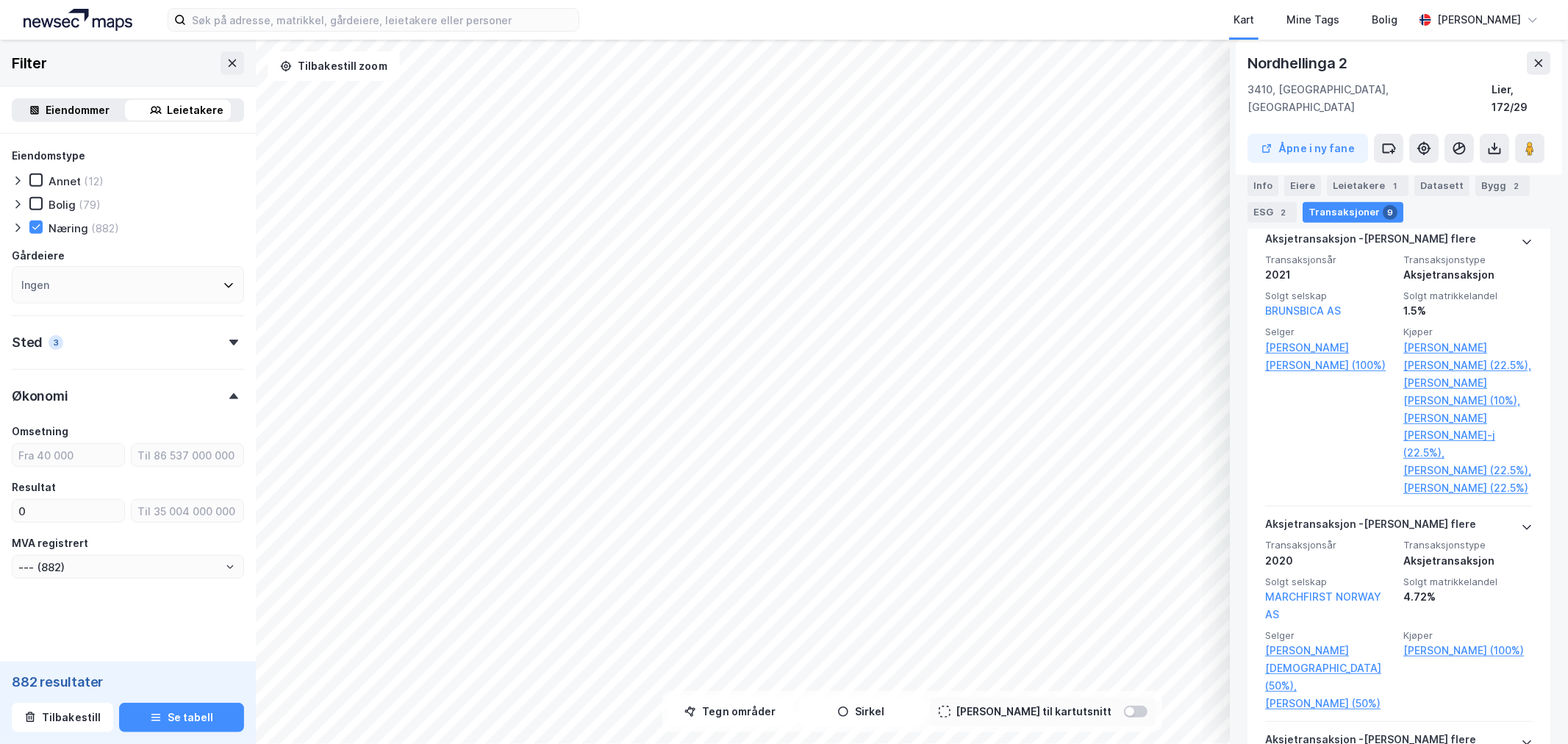
click at [1524, 70] on div "Nordhellinga 2" at bounding box center [1399, 63] width 303 height 24
click at [1540, 64] on icon at bounding box center [1539, 64] width 8 height 8
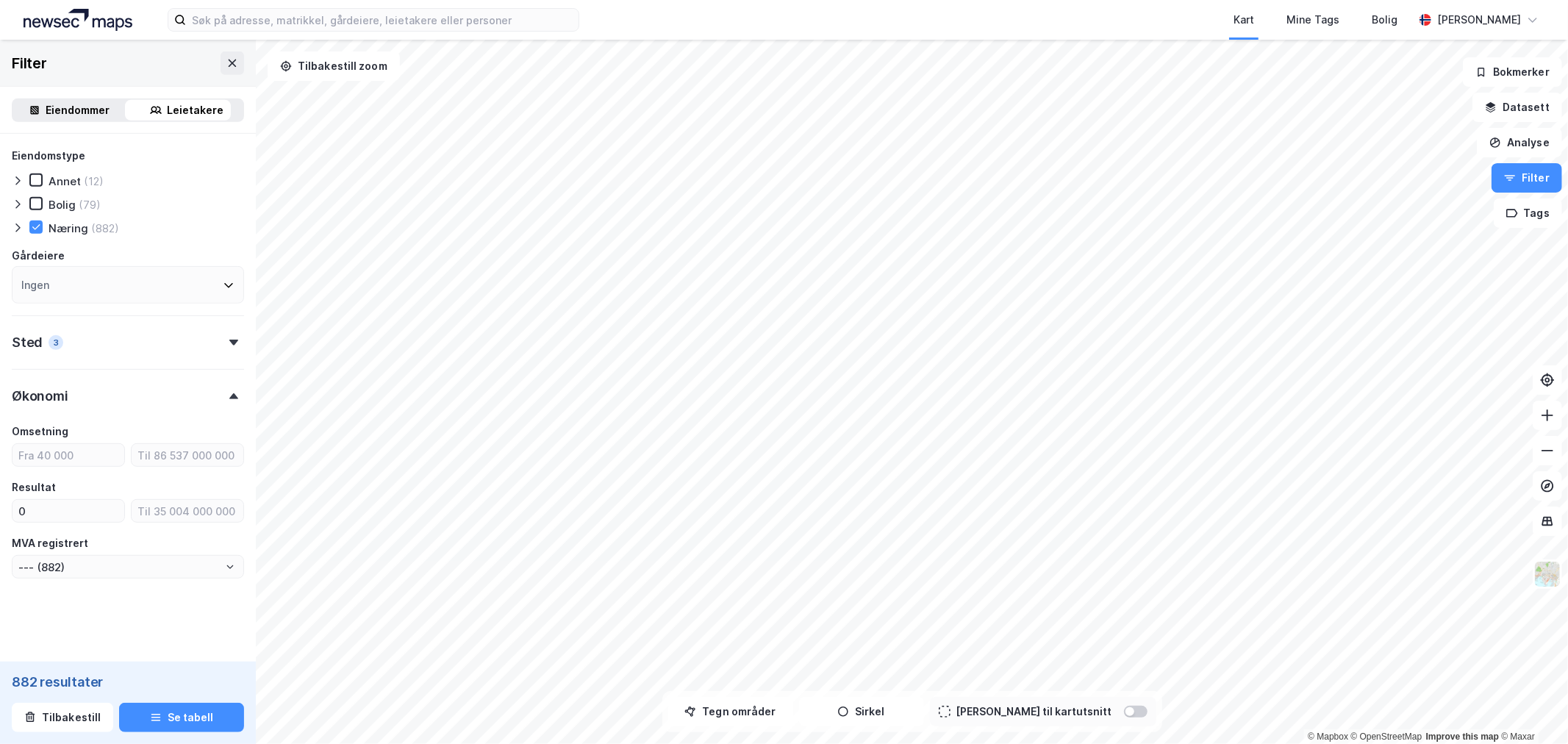
click at [223, 344] on div "Sted 3" at bounding box center [127, 336] width 232 height 42
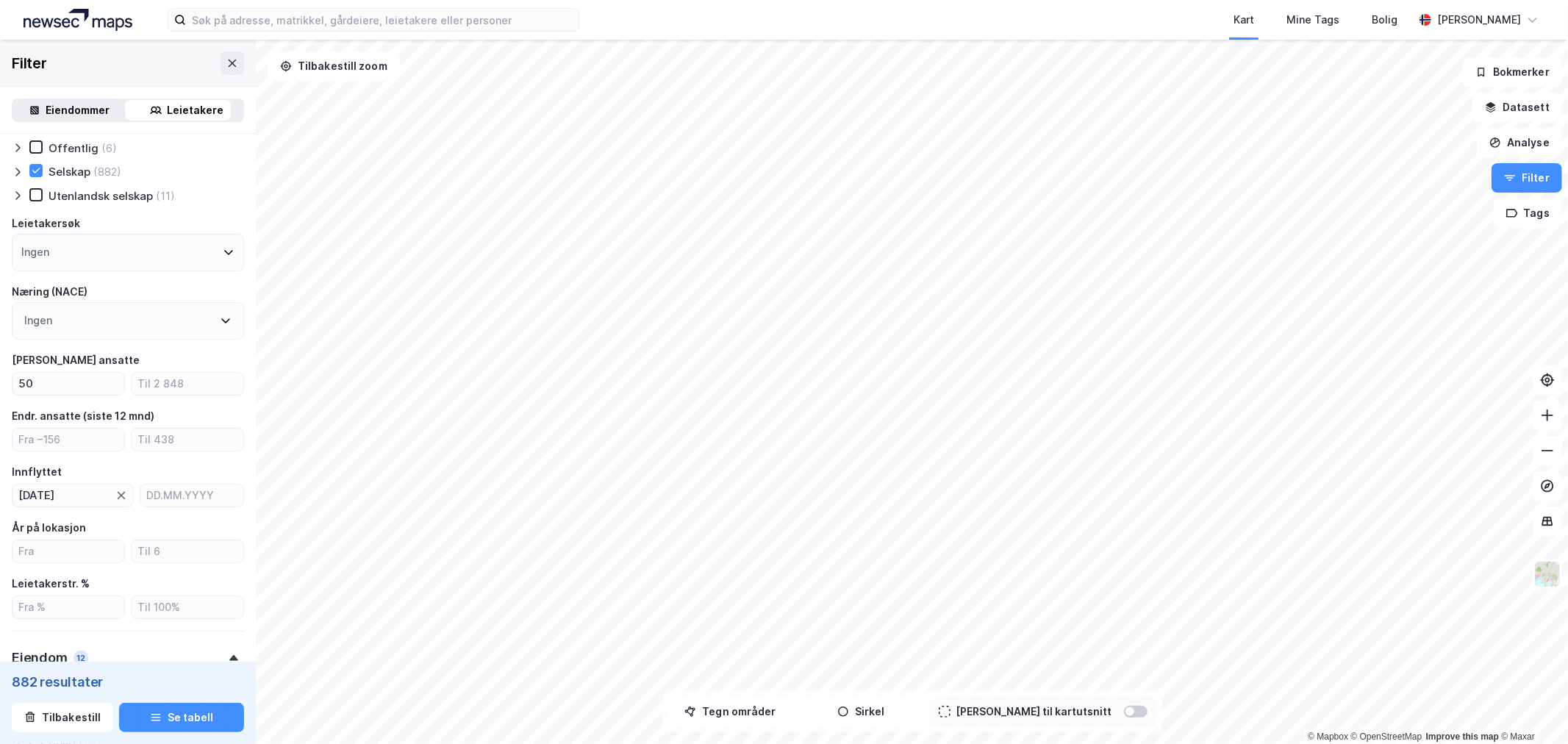
scroll to position [54, 0]
drag, startPoint x: 74, startPoint y: 373, endPoint x: 0, endPoint y: 351, distance: 77.2
click at [0, 351] on div "Type leietaker Boligforeninger (3) Offentlig (6) Selskap (882) Utenlandsk selsk…" at bounding box center [128, 709] width 256 height 1259
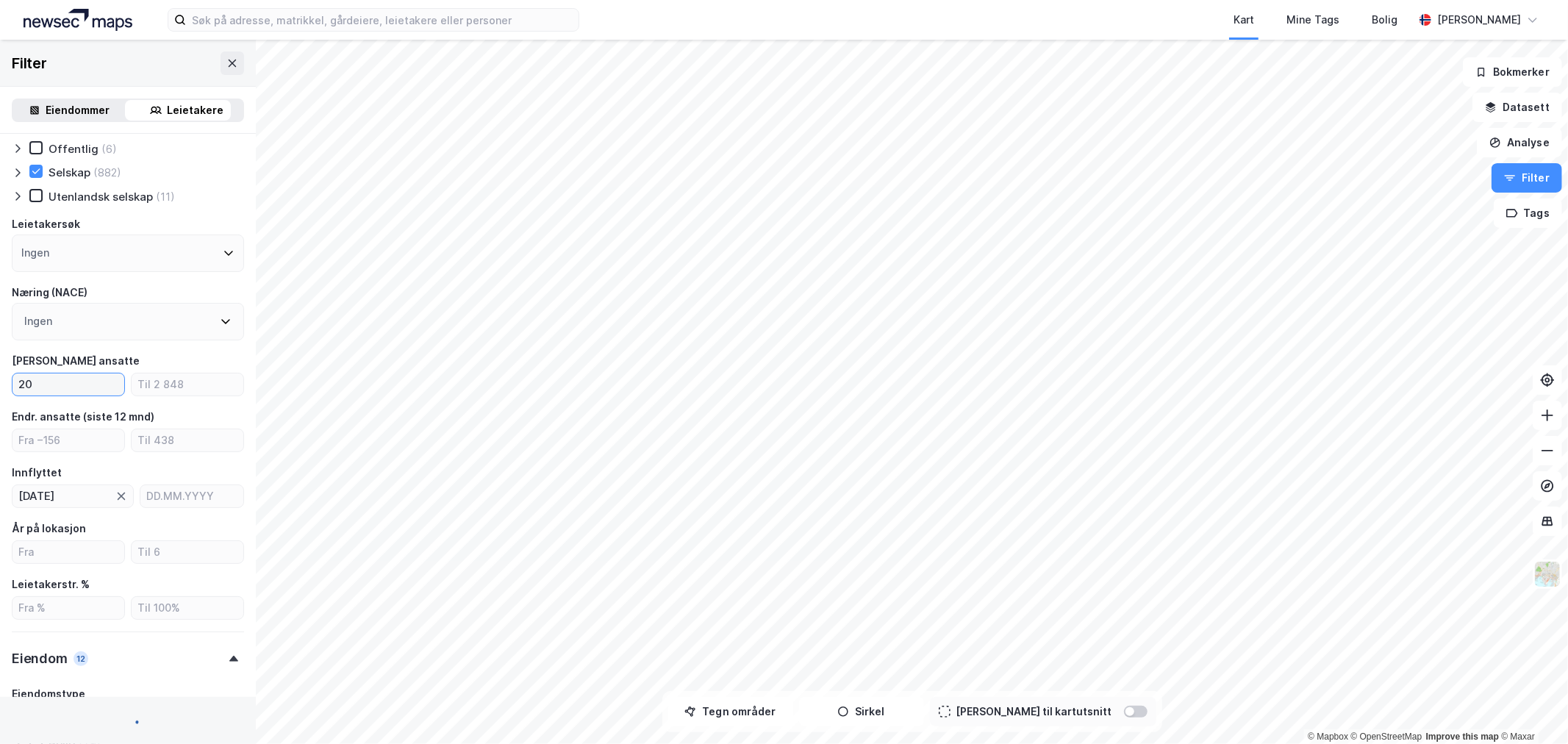
type input "200"
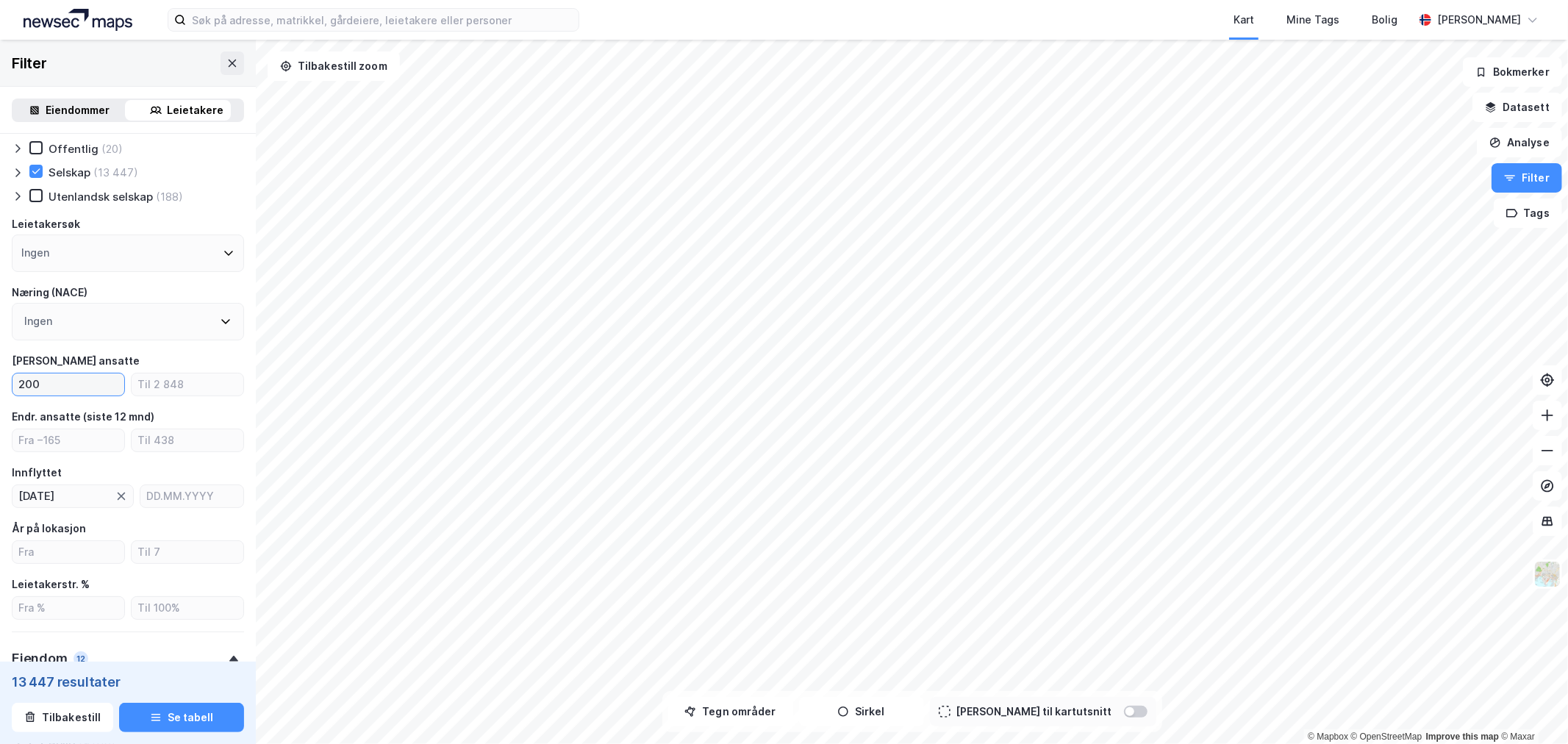
type input "--- (13 447)"
type input "2000"
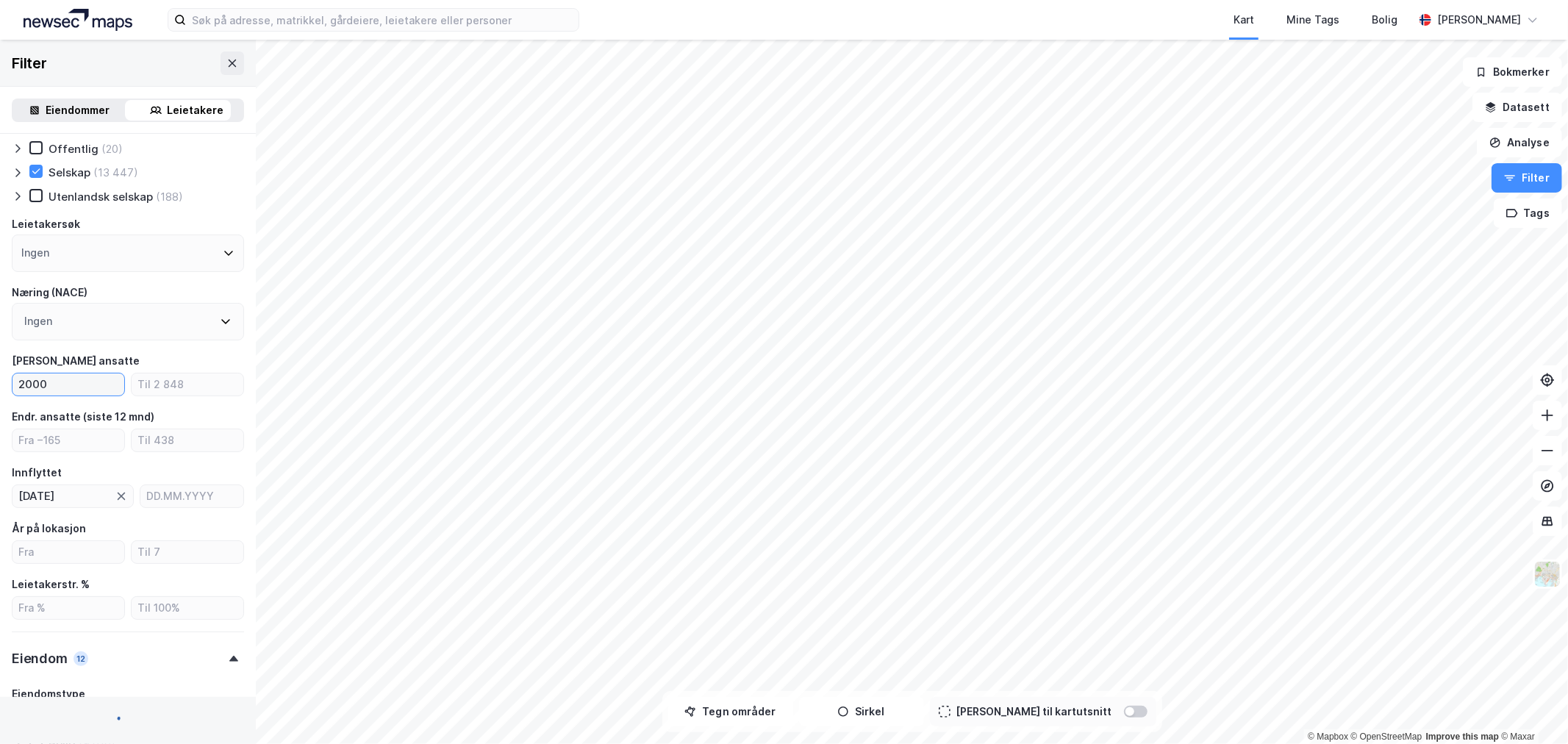
type input "--- (3)"
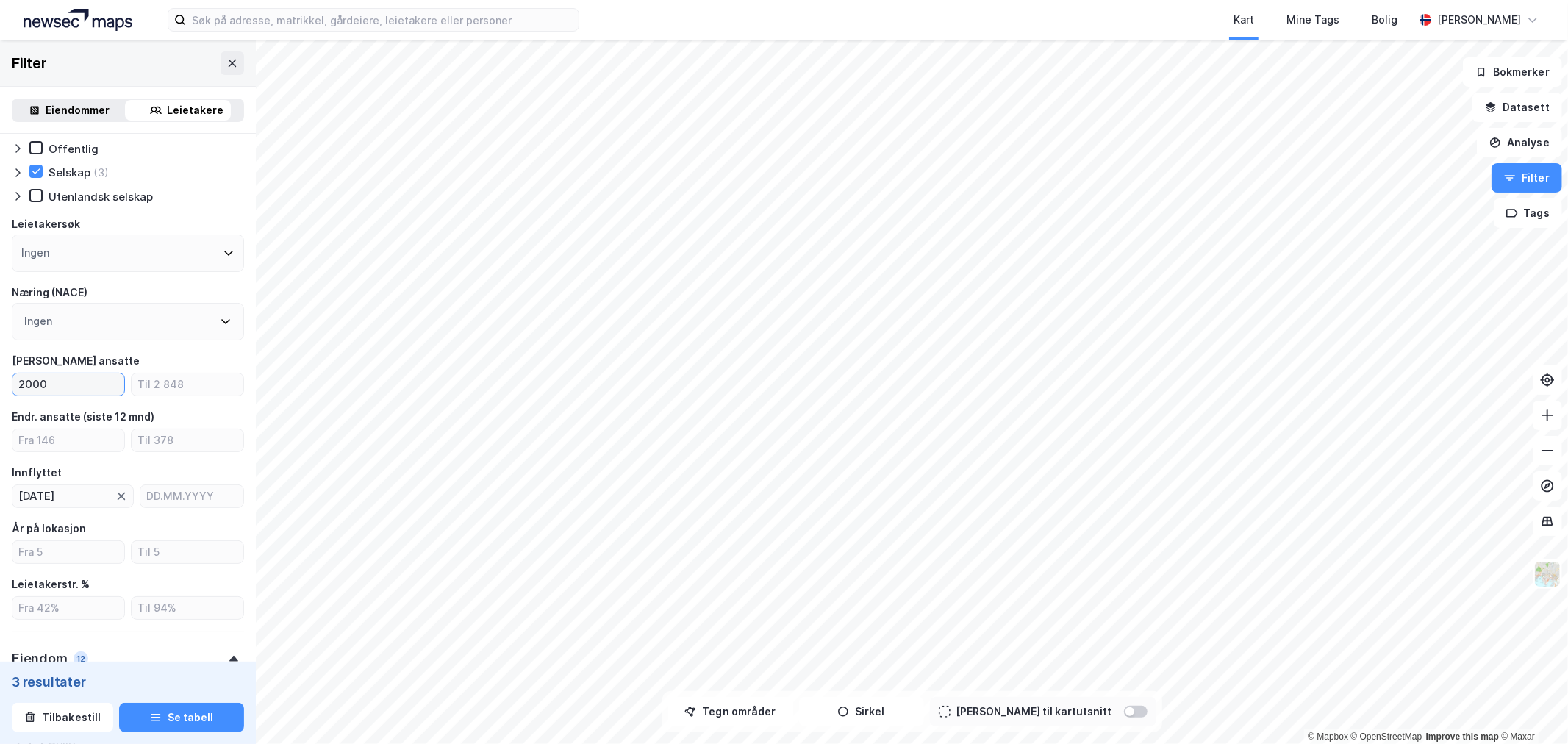
drag, startPoint x: 89, startPoint y: 387, endPoint x: 0, endPoint y: 353, distance: 95.3
click at [0, 353] on div "Type leietaker Boligforeninger Offentlig Selskap (3) Utenlandsk selskap Leietak…" at bounding box center [128, 709] width 256 height 1259
type input "1"
type input "--- (14 762)"
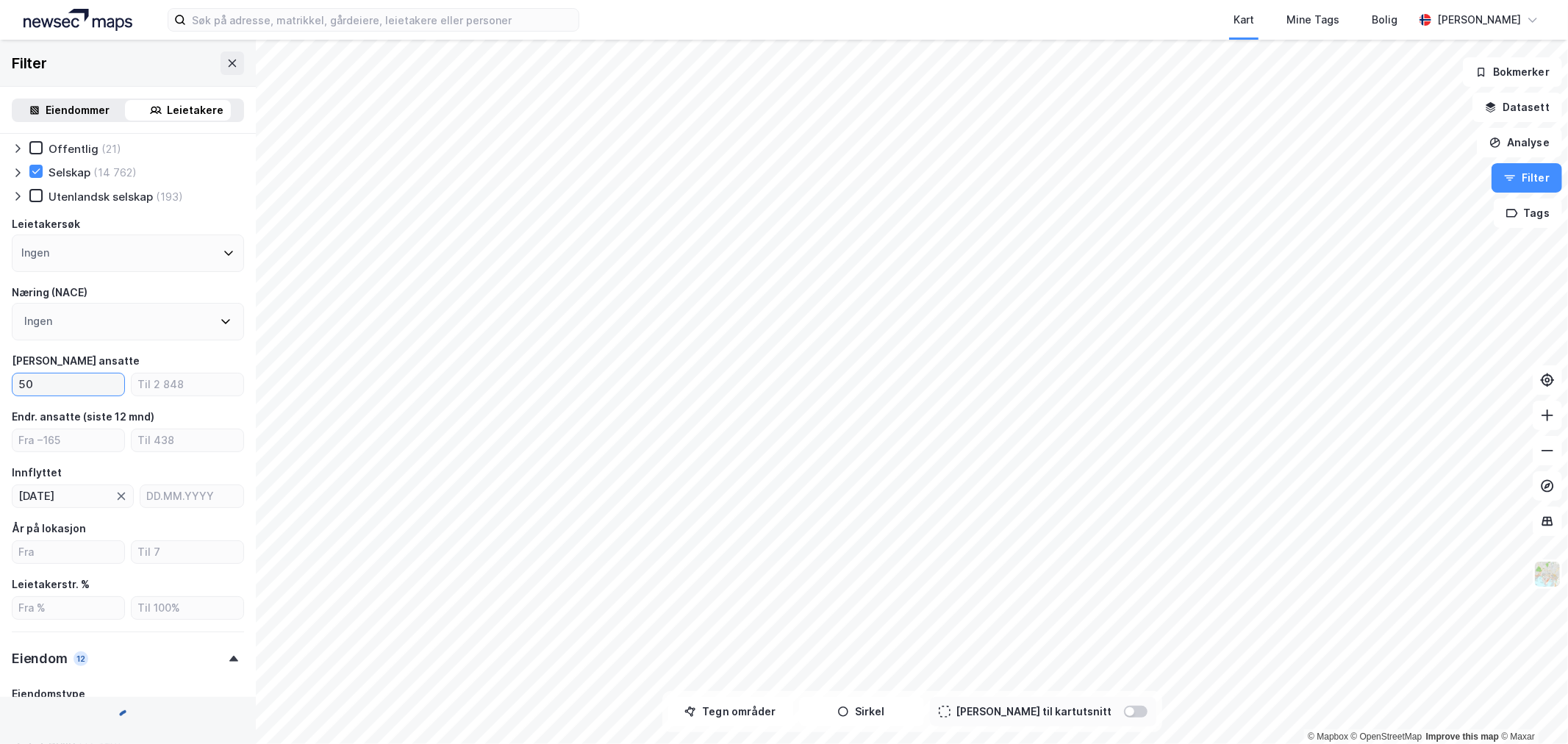
type input "500"
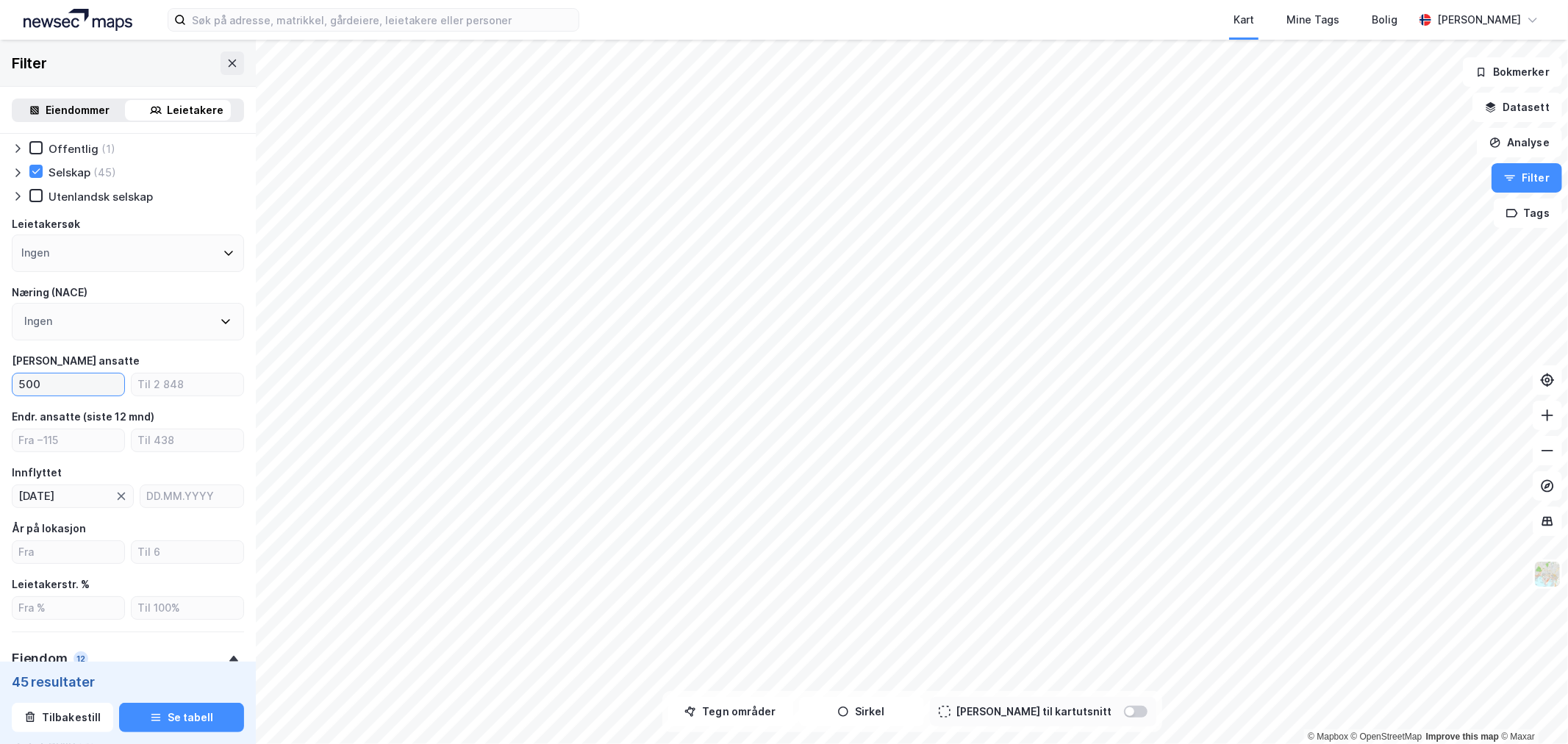
type input "--- (45)"
type input "500"
click at [154, 719] on icon "button" at bounding box center [156, 717] width 12 height 12
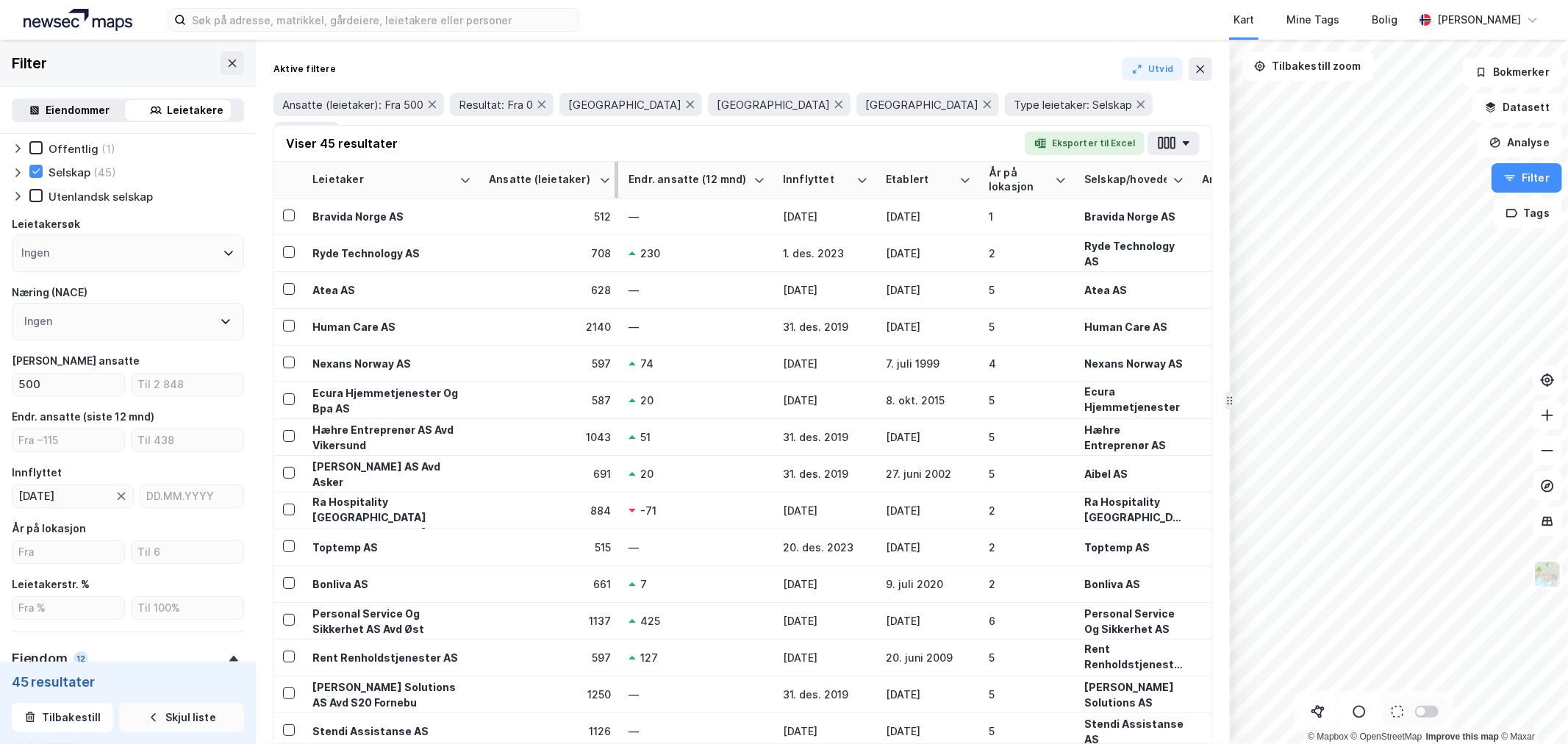
drag, startPoint x: 590, startPoint y: 180, endPoint x: 521, endPoint y: 179, distance: 69.0
click at [521, 179] on div "Ansatte (leietaker)" at bounding box center [541, 179] width 104 height 14
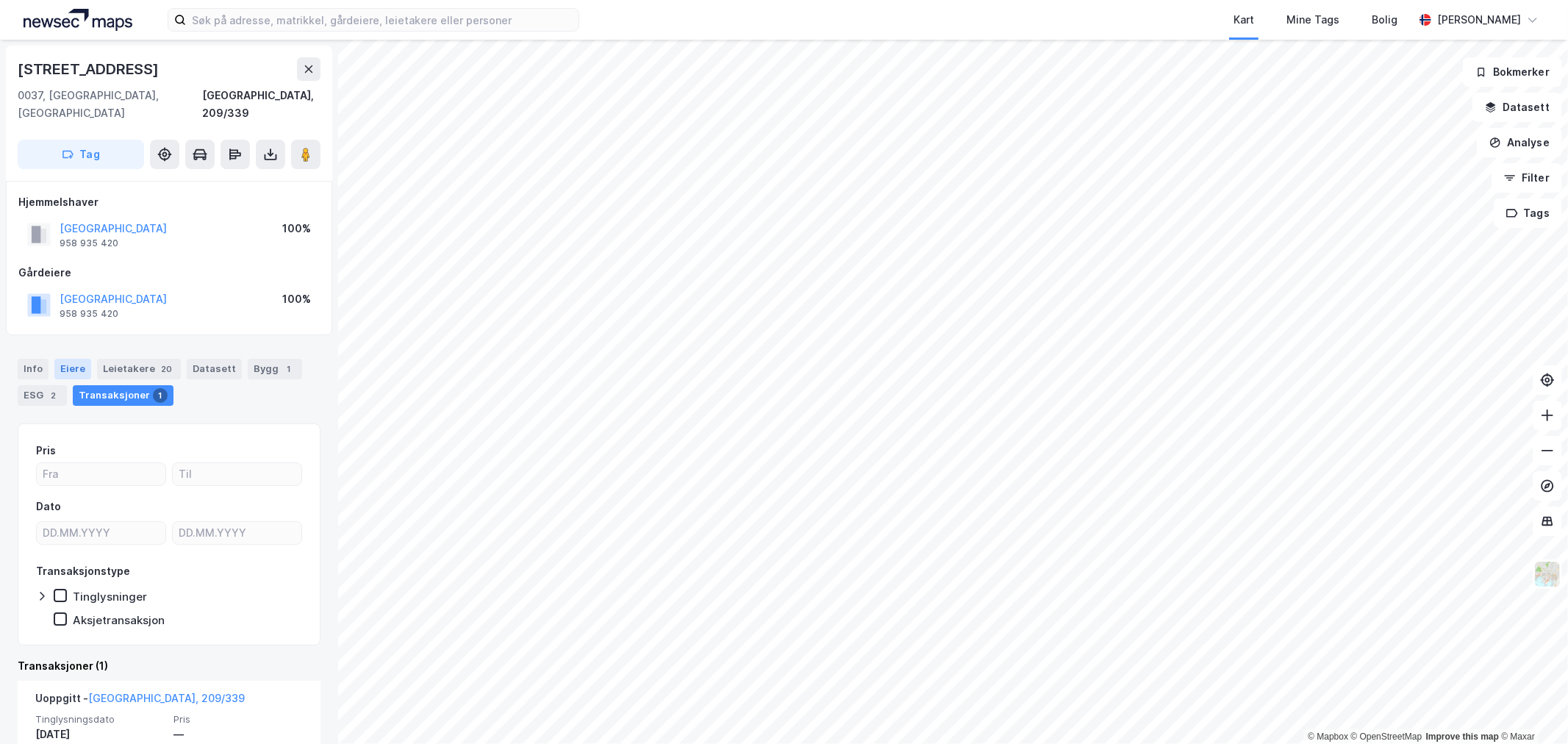
click at [72, 359] on div "Eiere" at bounding box center [73, 369] width 37 height 21
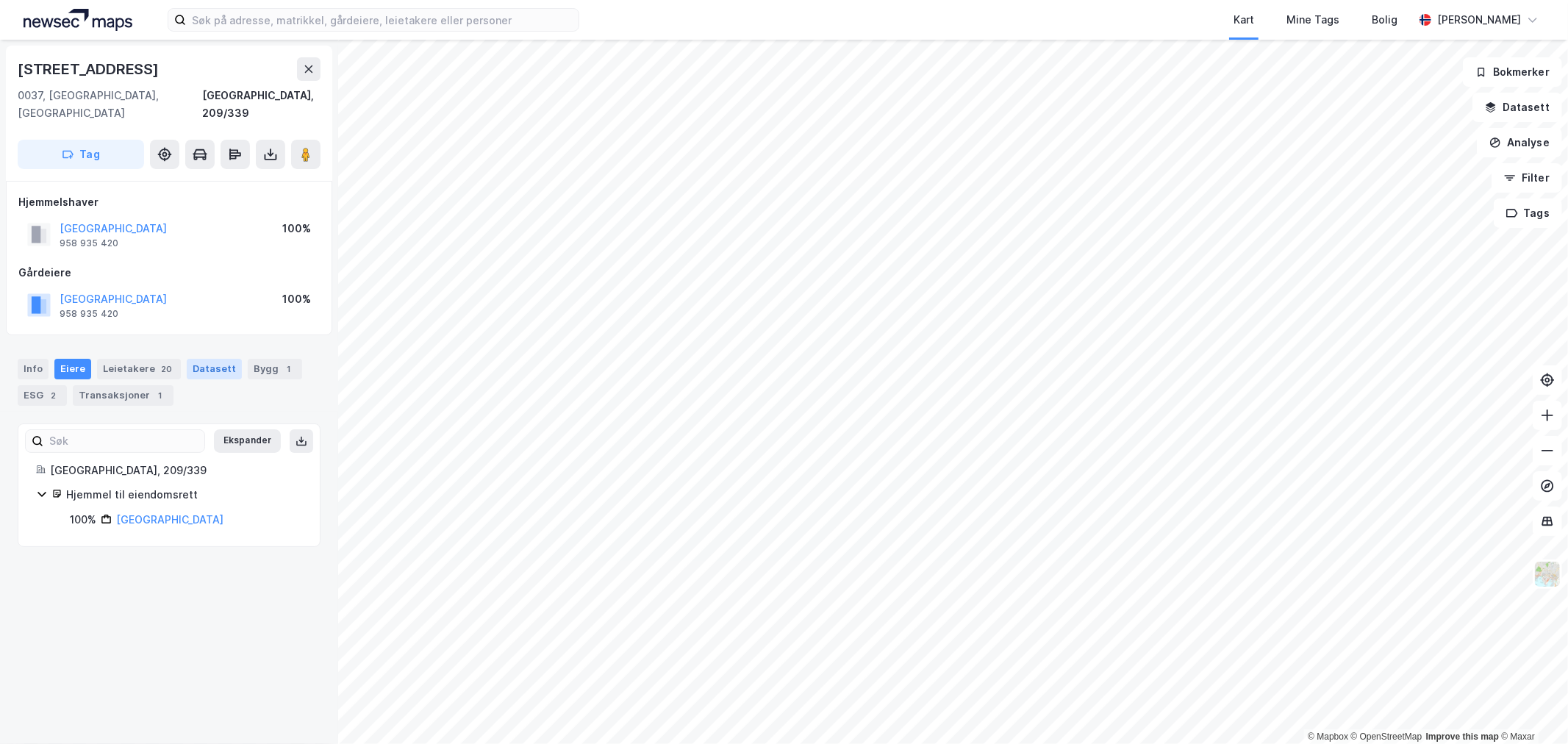
click at [201, 359] on div "Datasett" at bounding box center [215, 369] width 55 height 21
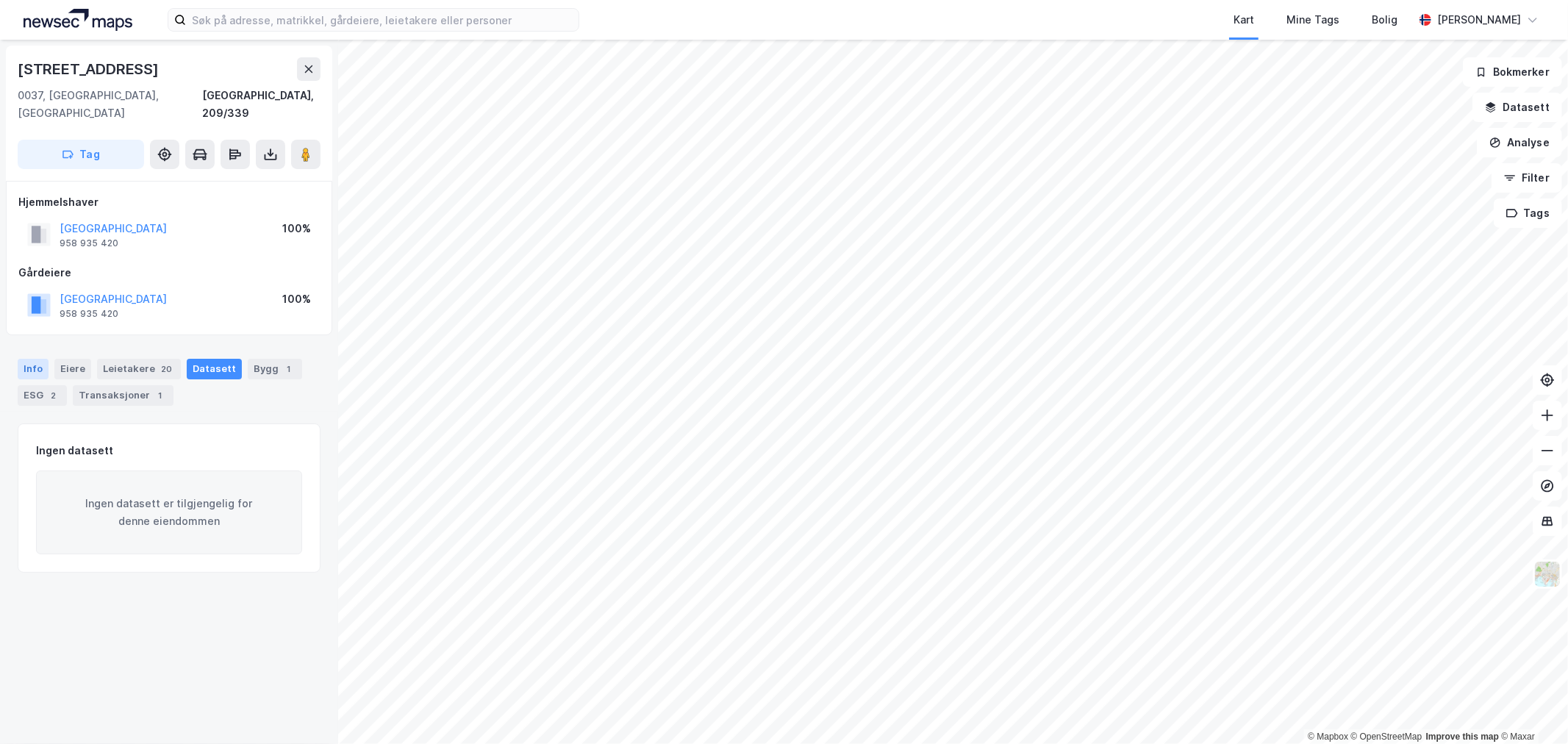
click at [26, 359] on div "Info" at bounding box center [33, 369] width 31 height 21
